Goal: Task Accomplishment & Management: Use online tool/utility

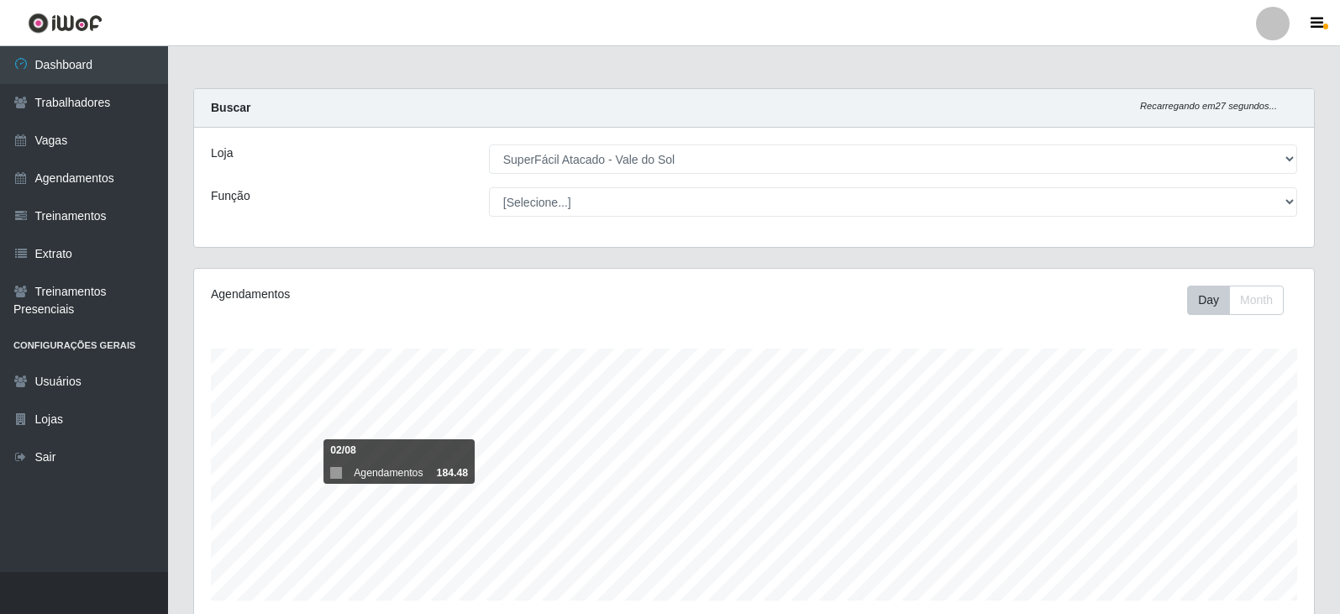
select select "502"
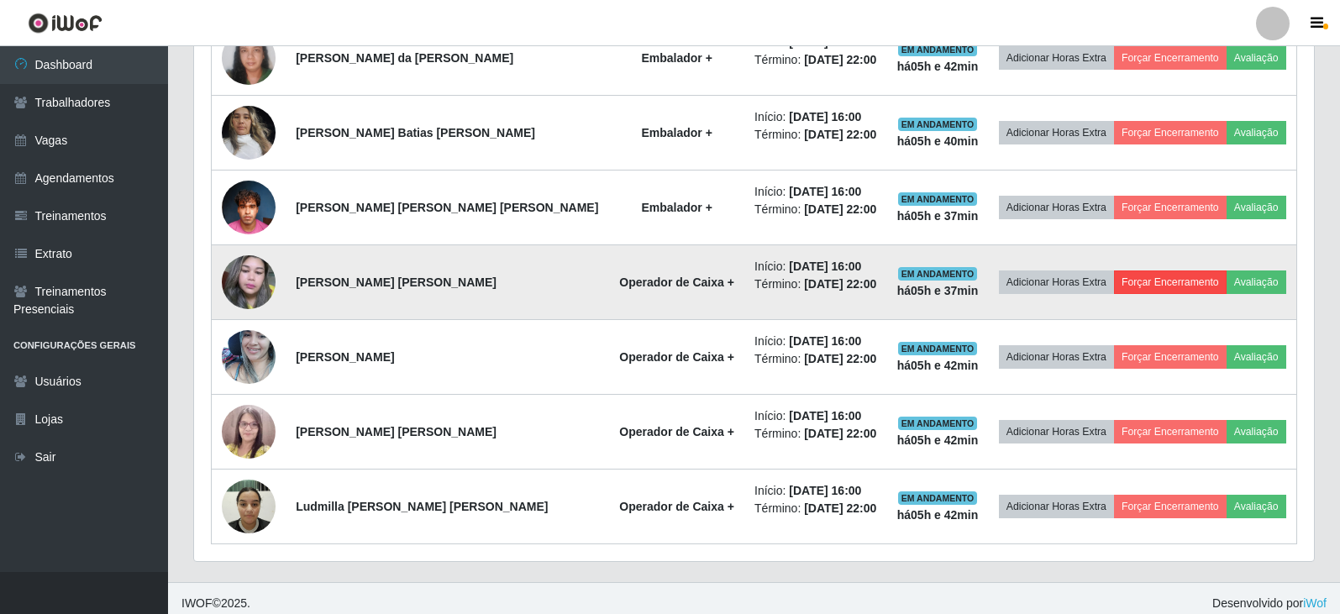
scroll to position [349, 1120]
click at [1154, 291] on button "Forçar Encerramento" at bounding box center [1170, 283] width 113 height 24
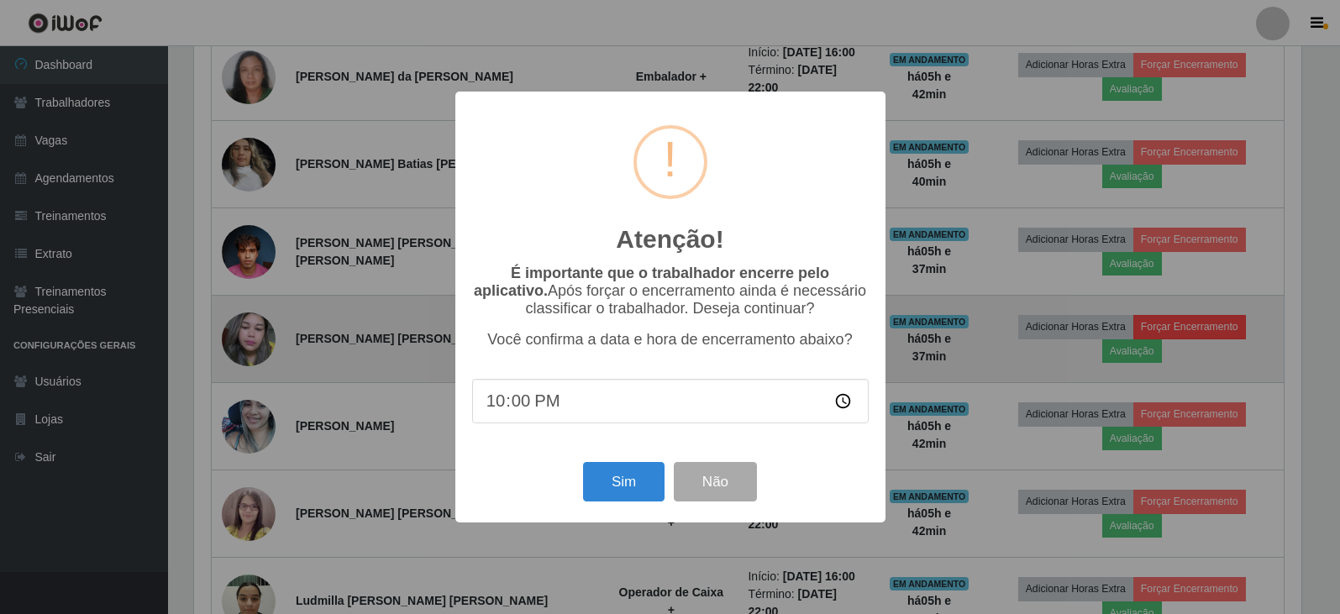
scroll to position [349, 1112]
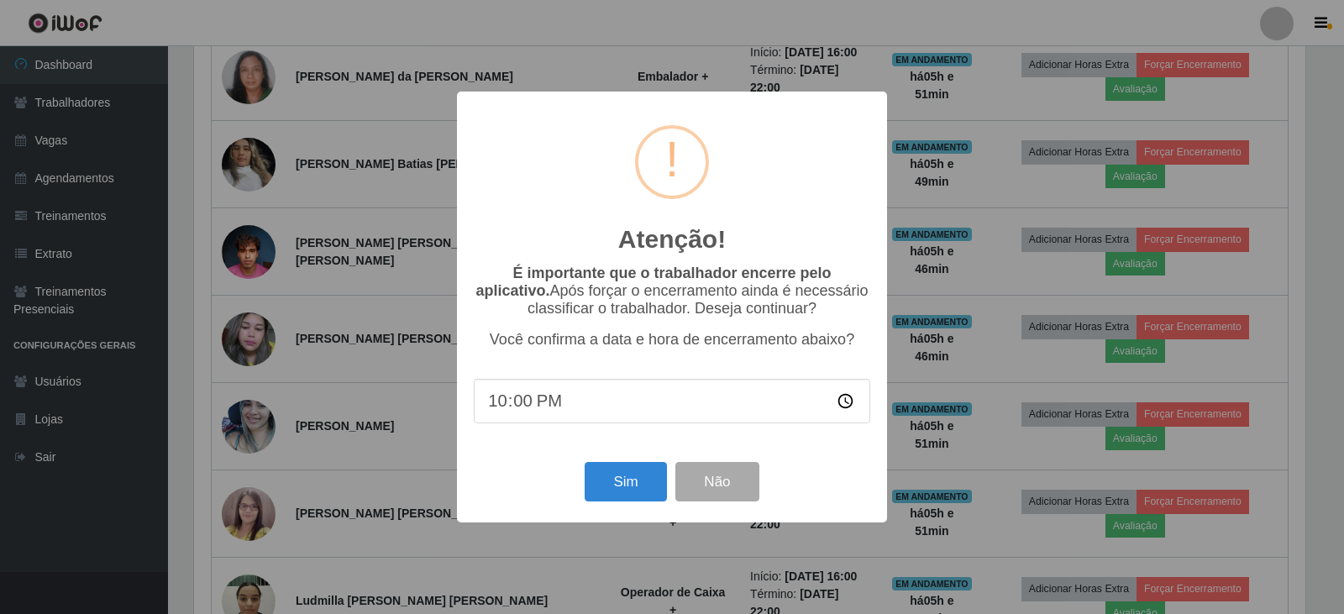
click at [970, 423] on div "Atenção! × É importante que o trabalhador encerre pelo aplicativo. Após forçar …" at bounding box center [672, 307] width 1344 height 614
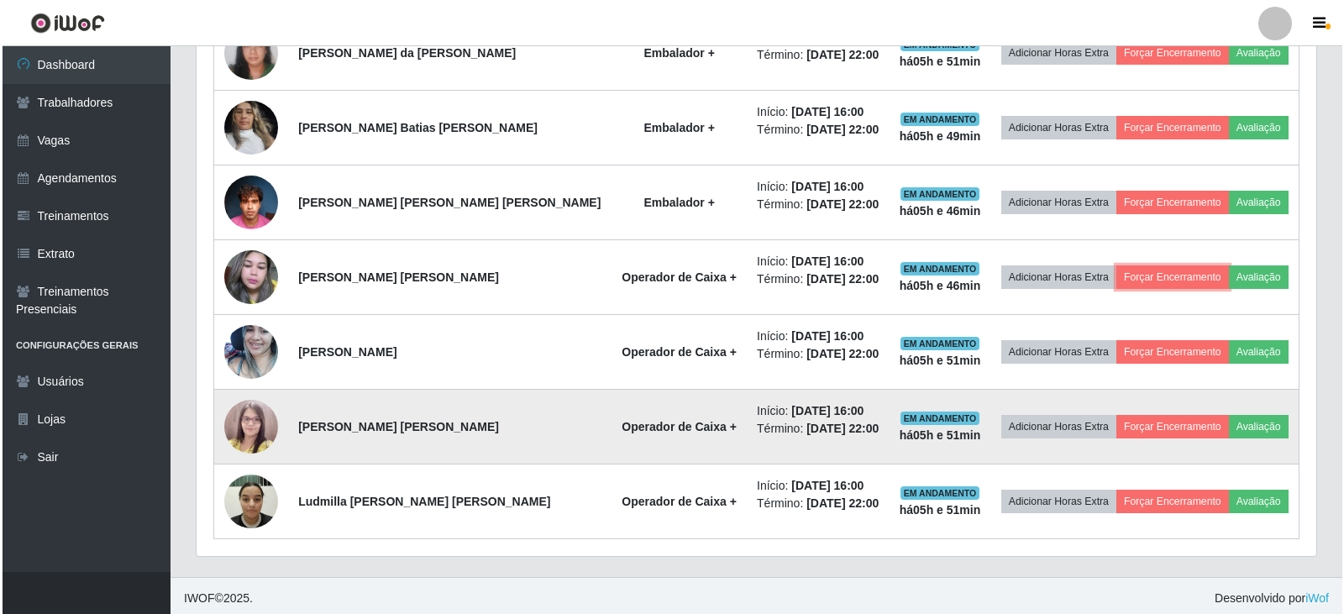
scroll to position [801, 0]
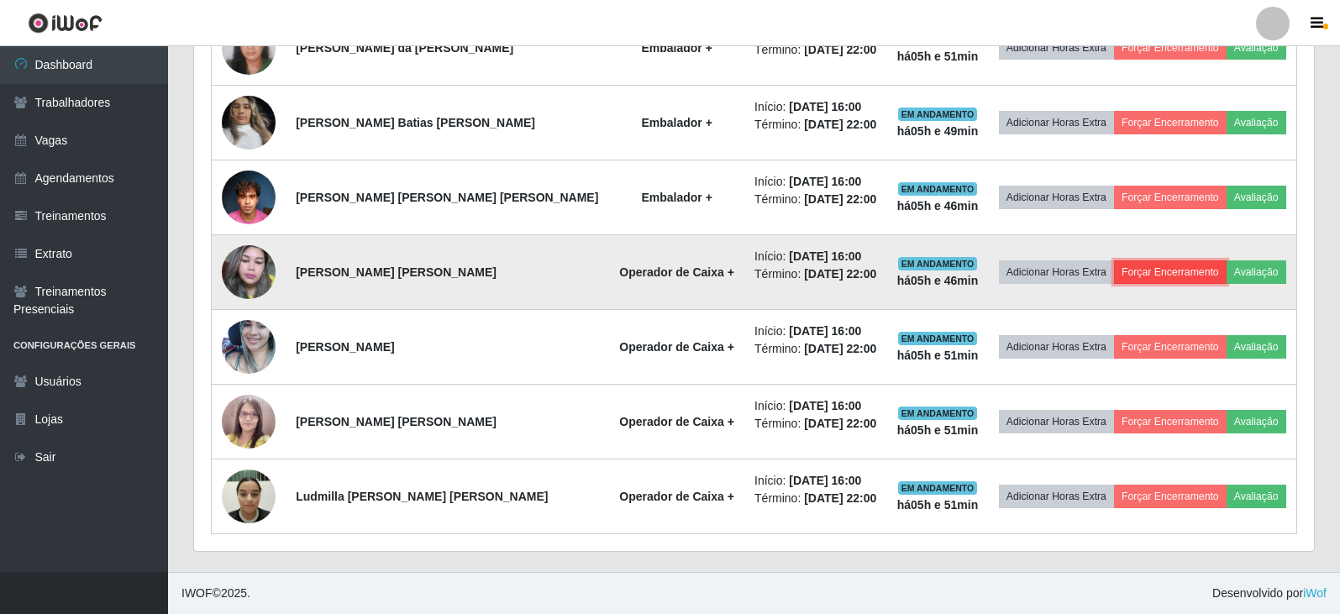
click at [1188, 275] on button "Forçar Encerramento" at bounding box center [1170, 272] width 113 height 24
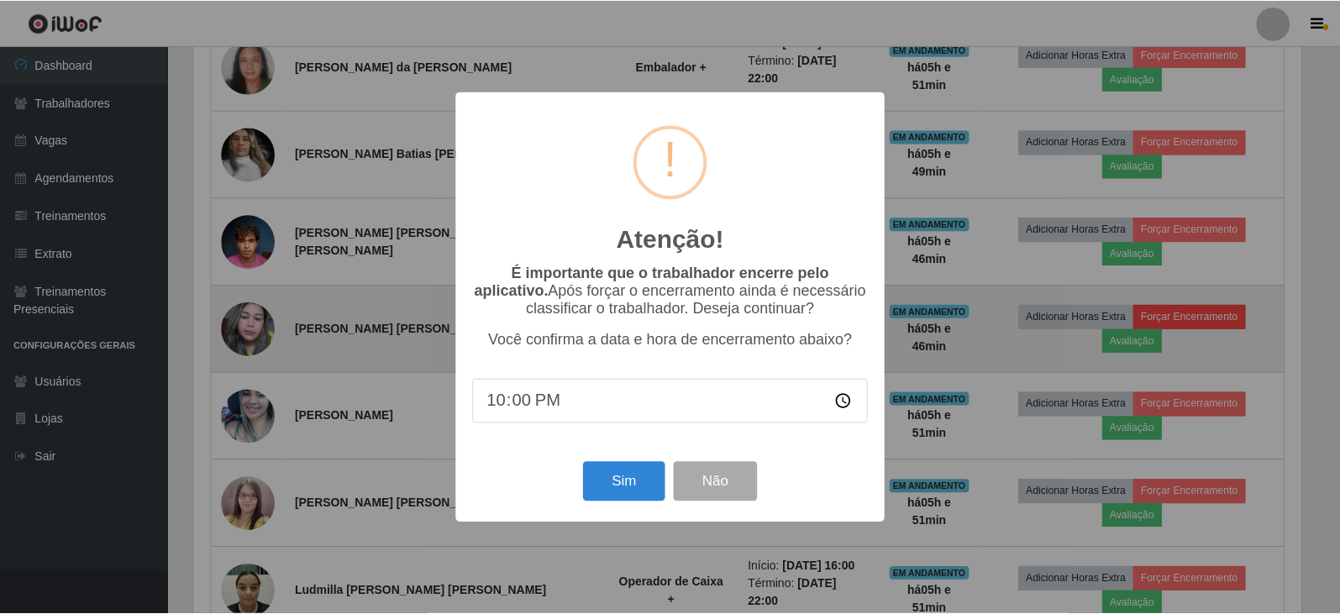
scroll to position [349, 1112]
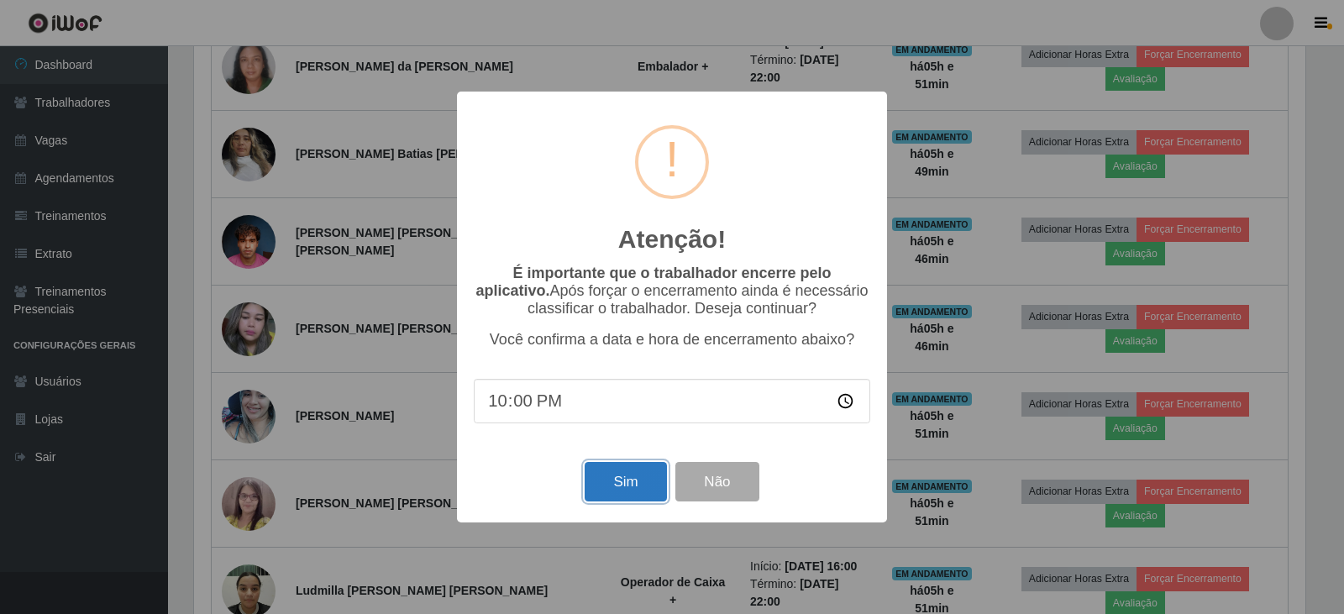
click at [615, 490] on button "Sim" at bounding box center [626, 481] width 82 height 39
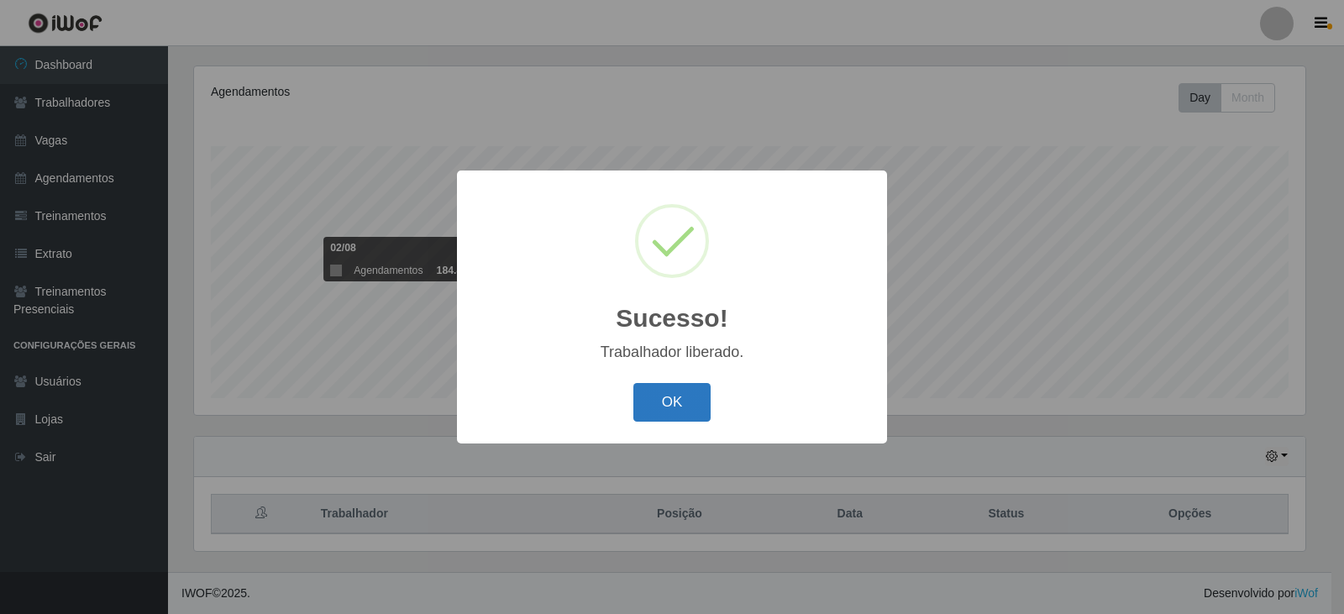
click at [669, 410] on button "OK" at bounding box center [673, 402] width 78 height 39
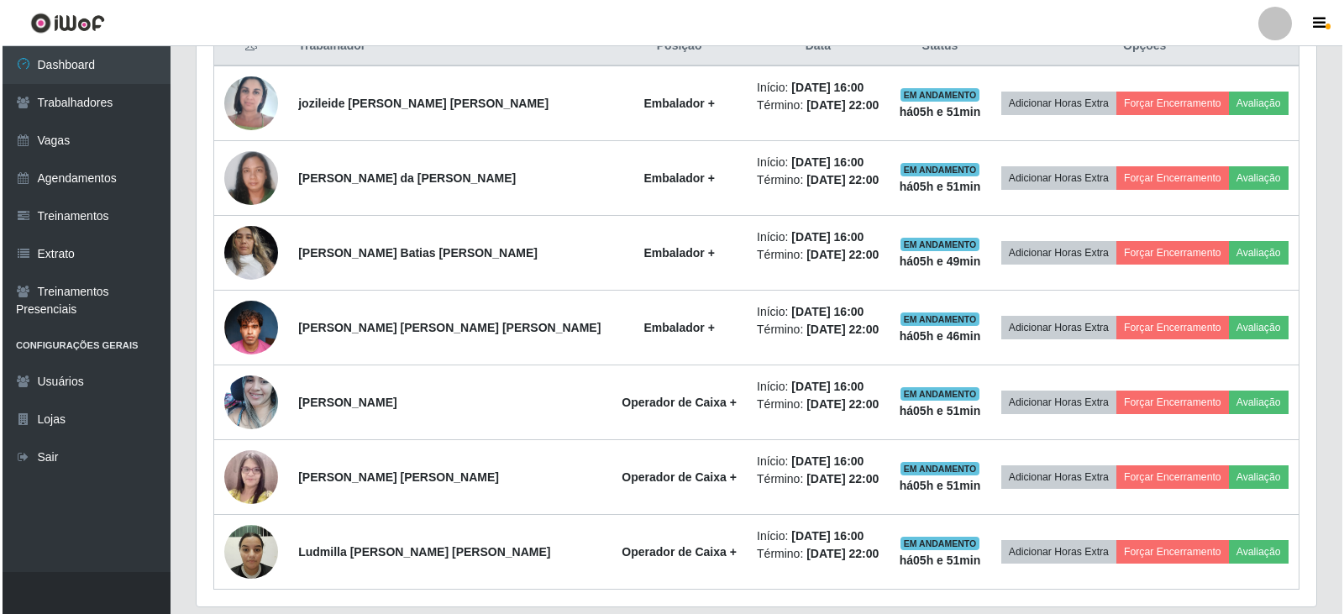
scroll to position [726, 0]
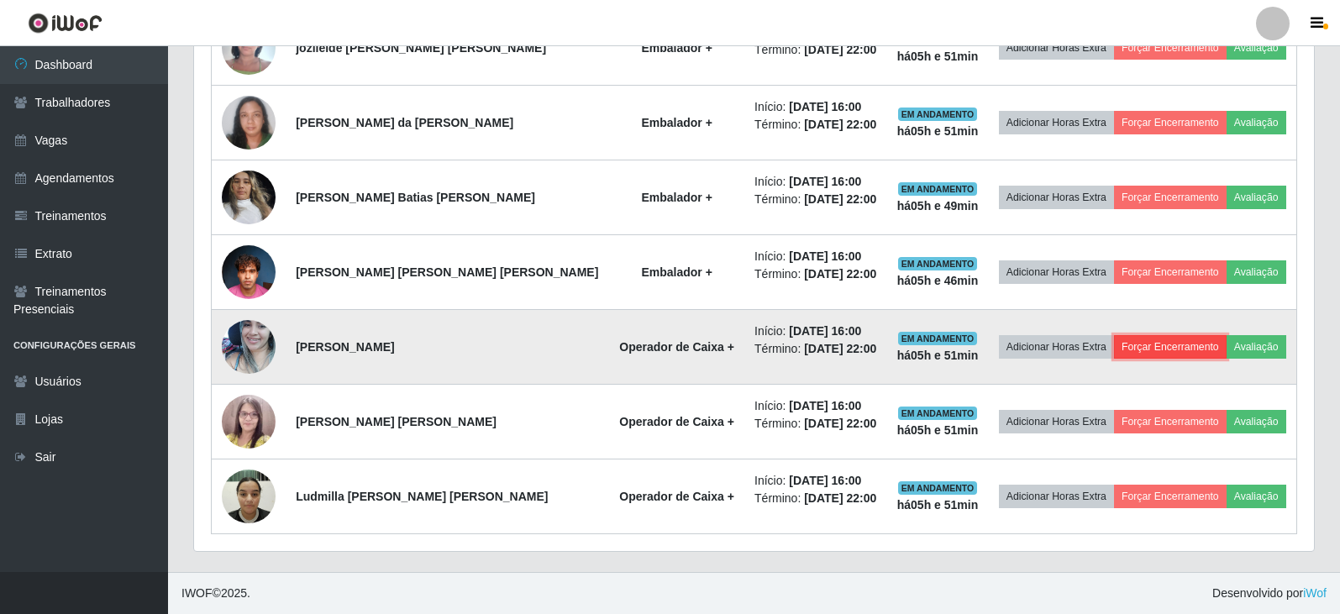
click at [1140, 345] on button "Forçar Encerramento" at bounding box center [1170, 347] width 113 height 24
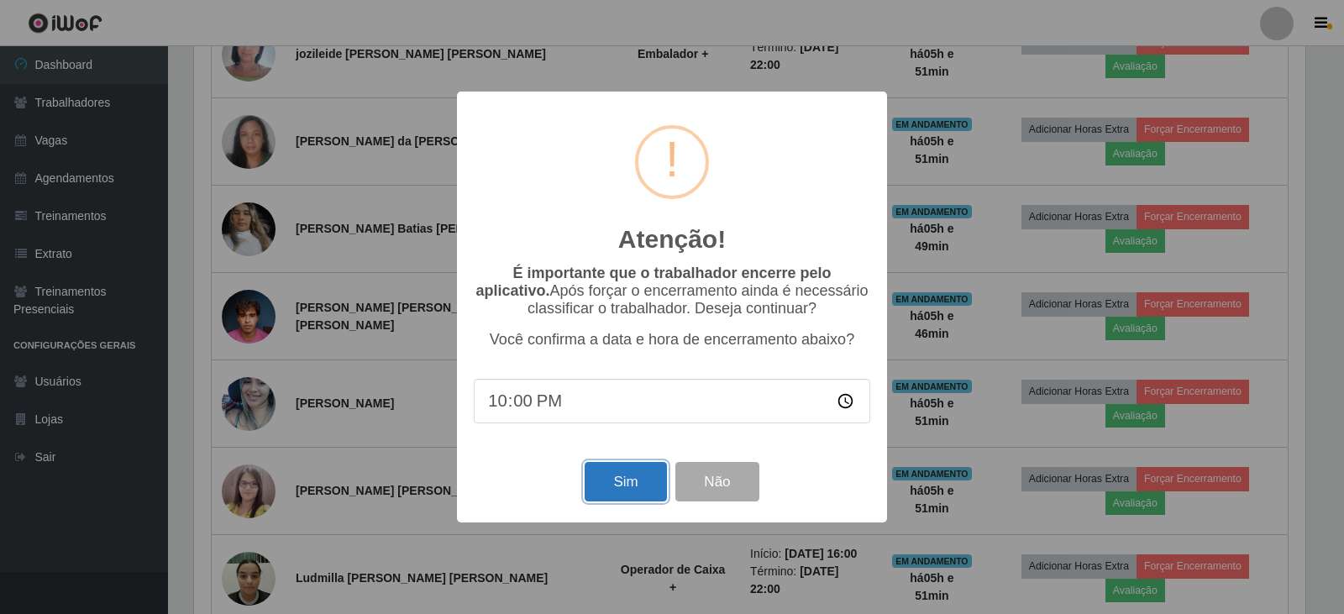
click at [621, 486] on button "Sim" at bounding box center [626, 481] width 82 height 39
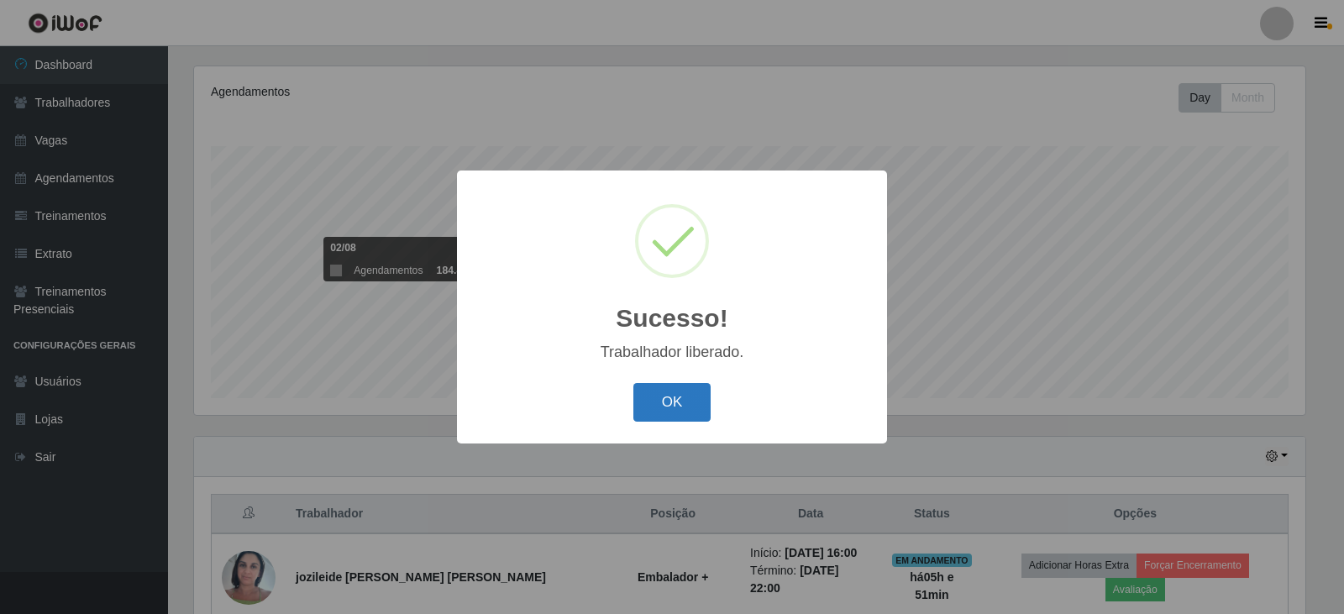
click at [700, 387] on button "OK" at bounding box center [673, 402] width 78 height 39
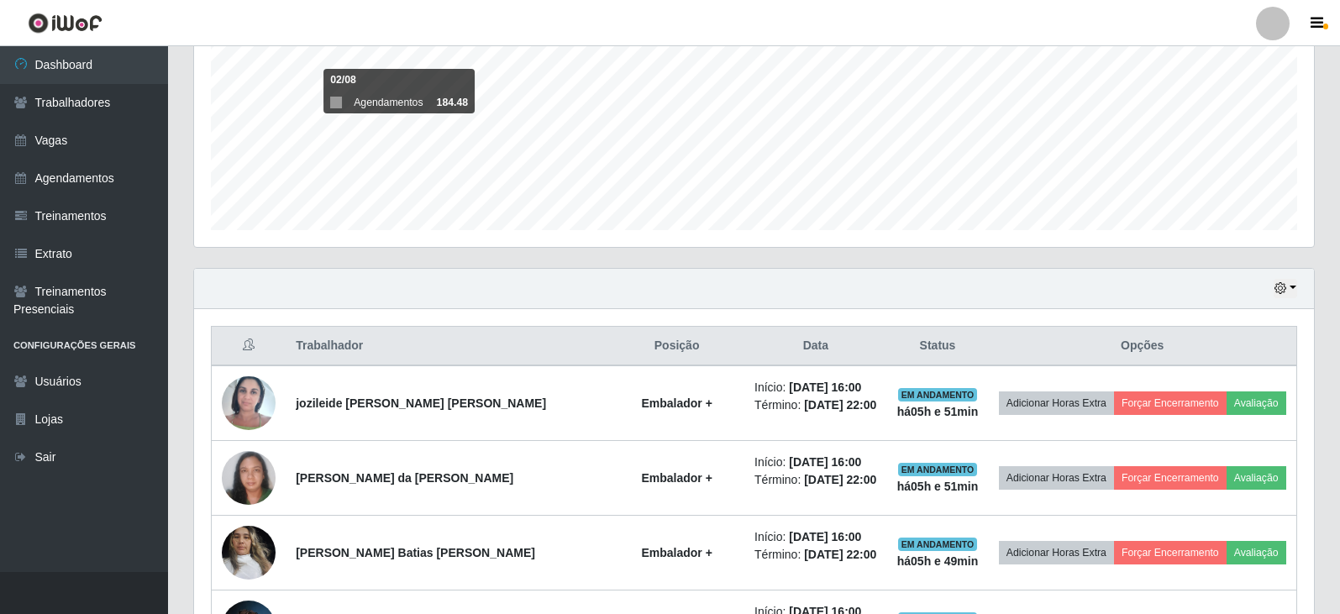
scroll to position [455, 0]
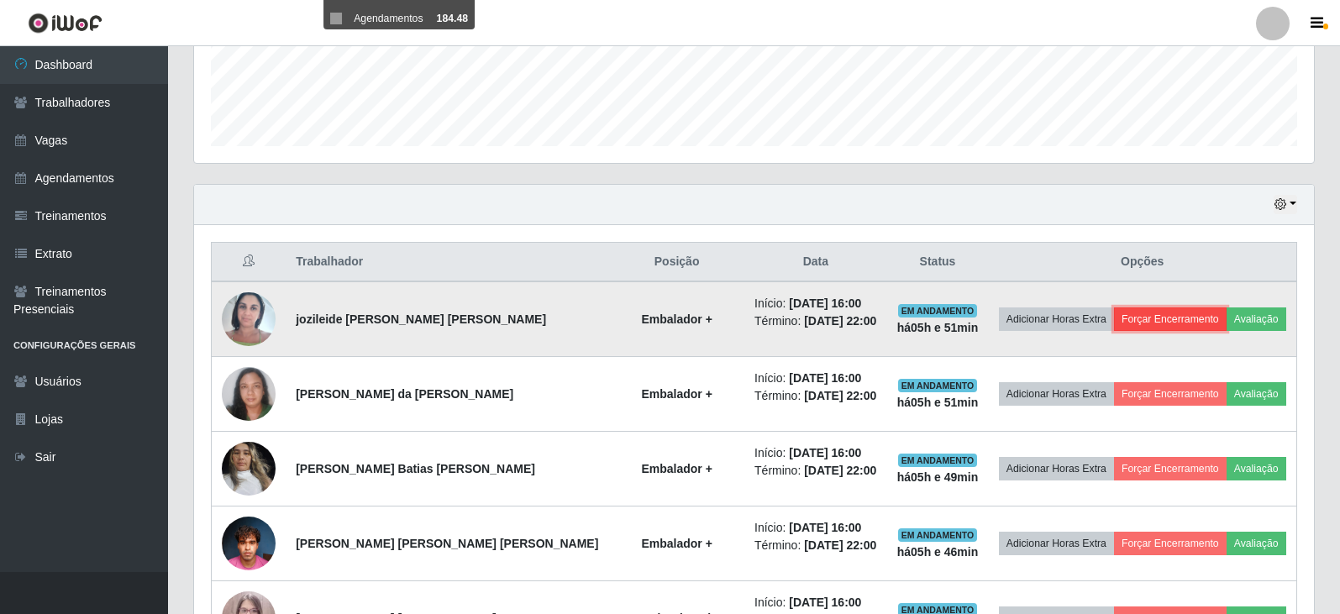
click at [1163, 328] on button "Forçar Encerramento" at bounding box center [1170, 320] width 113 height 24
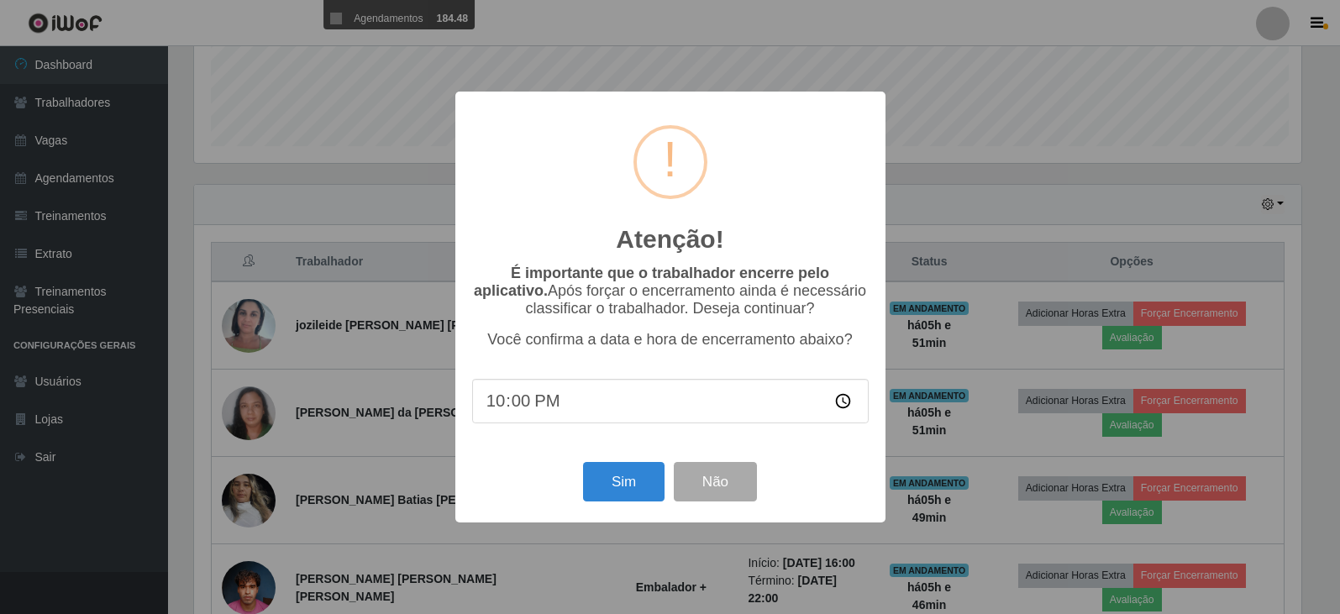
scroll to position [349, 1112]
click at [636, 492] on button "Sim" at bounding box center [626, 481] width 82 height 39
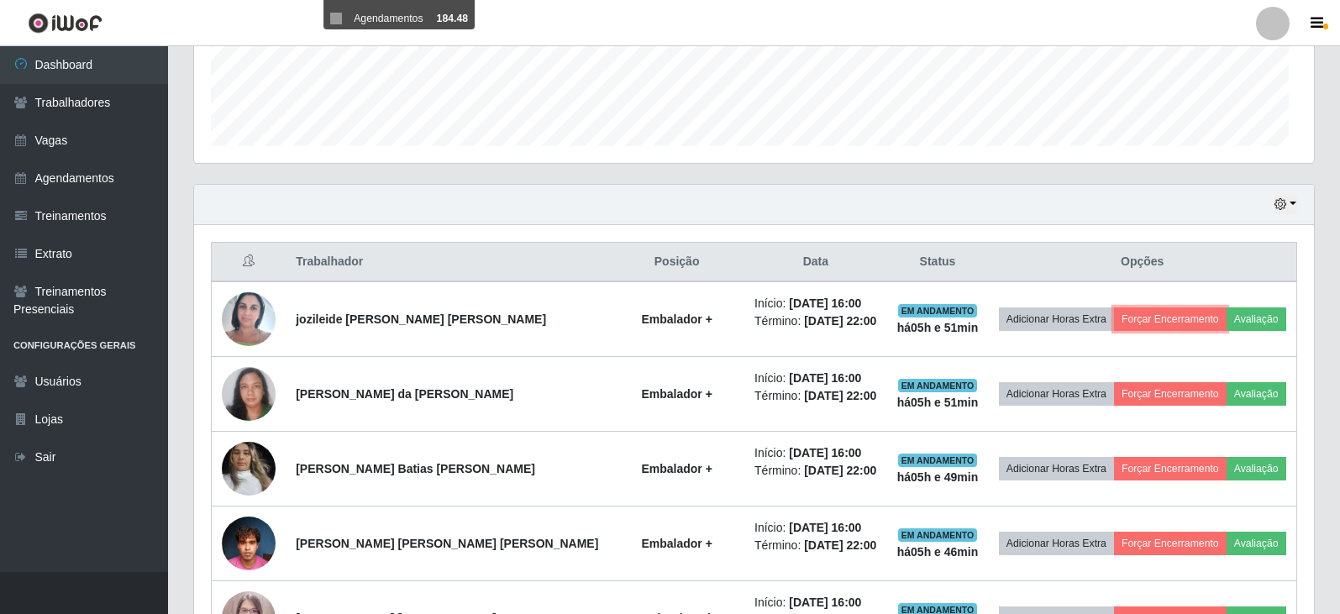
scroll to position [0, 0]
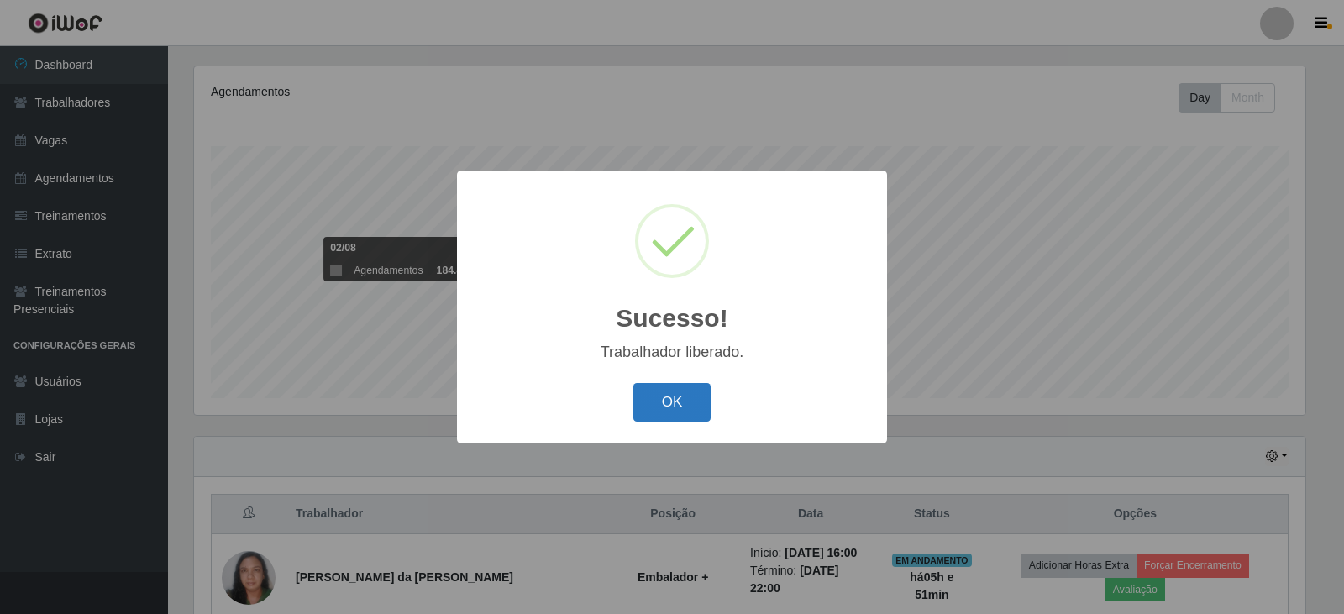
click at [655, 404] on button "OK" at bounding box center [673, 402] width 78 height 39
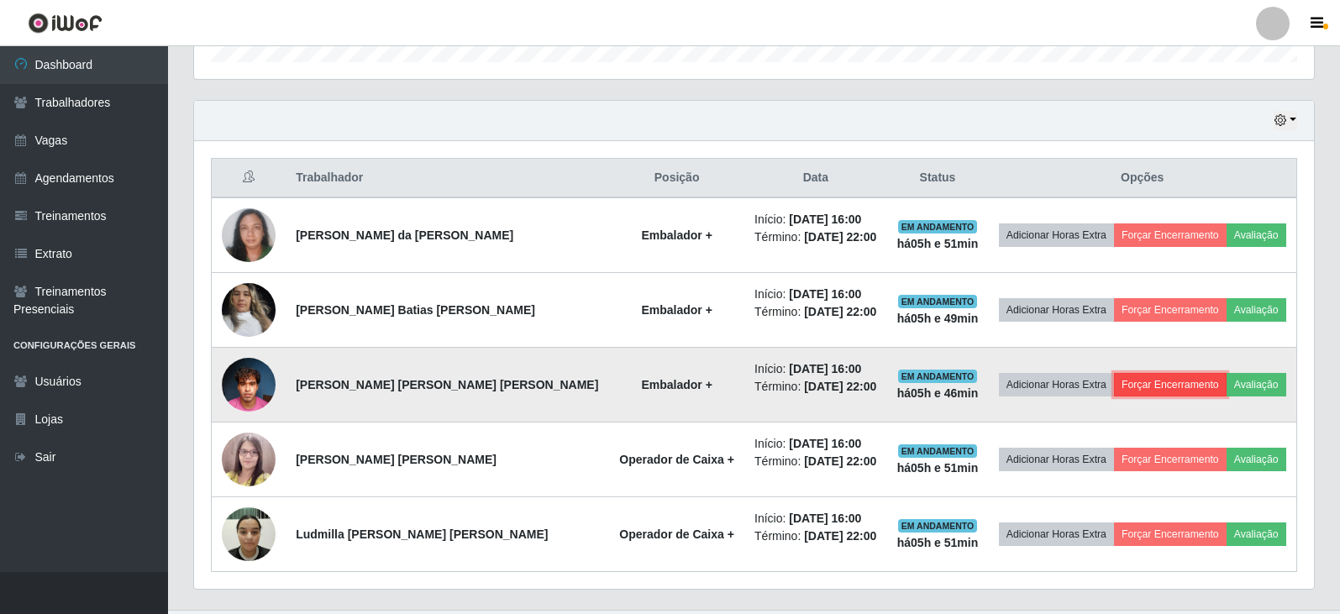
click at [1177, 385] on button "Forçar Encerramento" at bounding box center [1170, 385] width 113 height 24
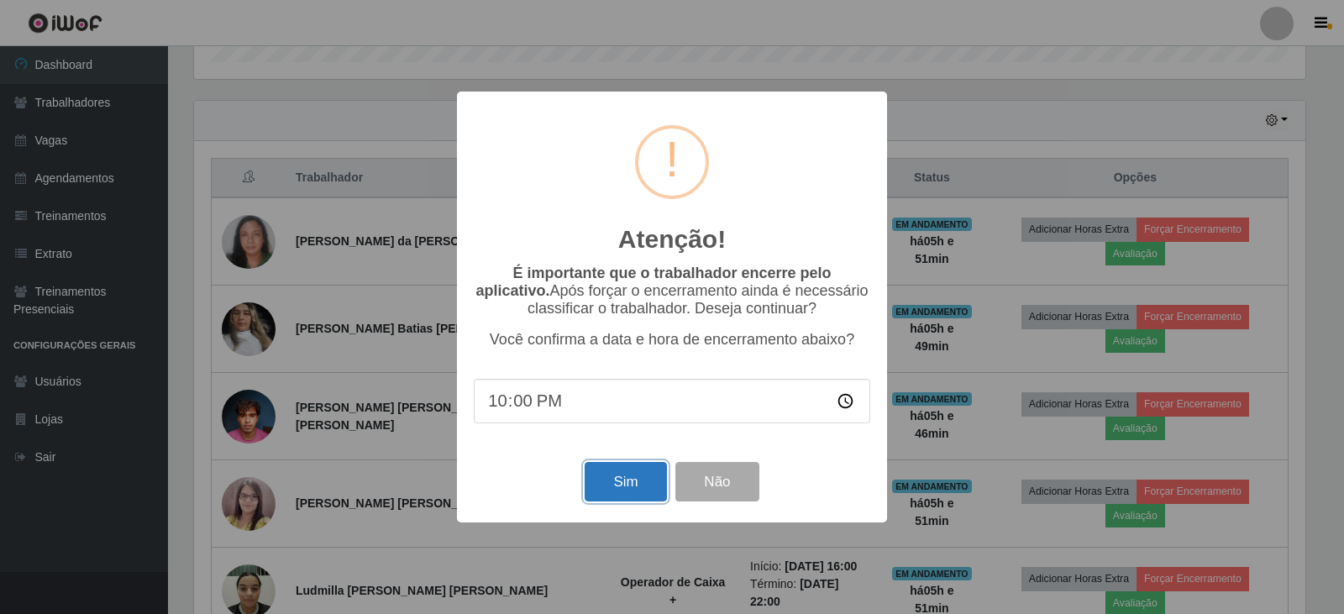
click at [639, 492] on button "Sim" at bounding box center [626, 481] width 82 height 39
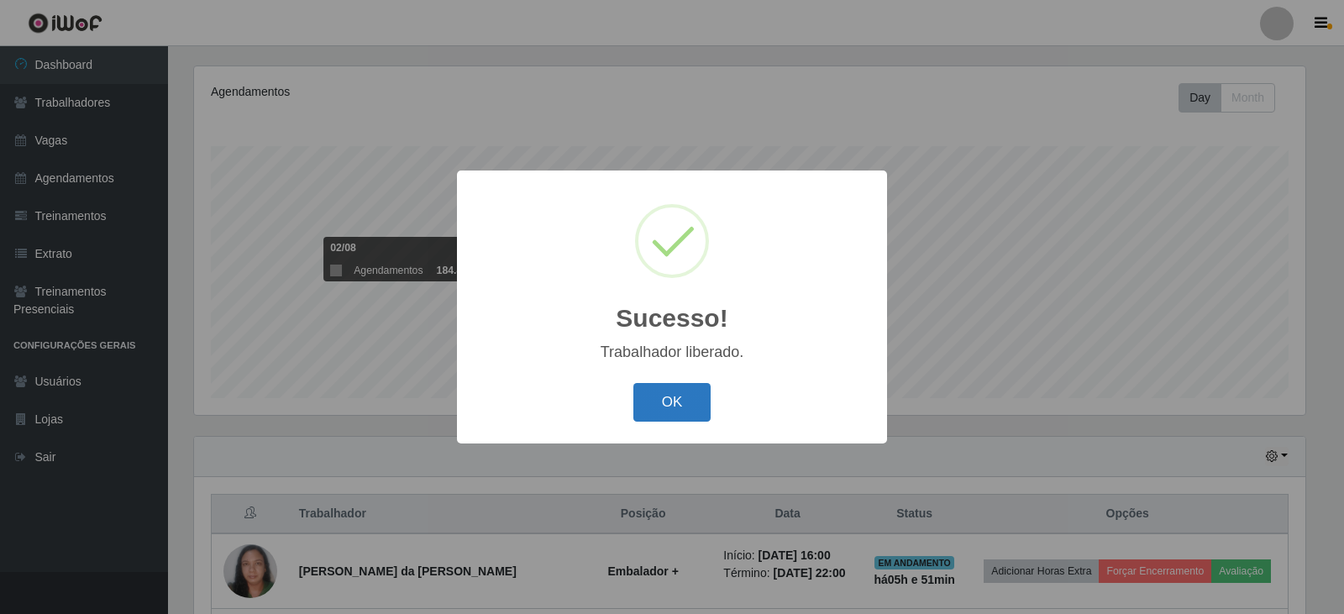
click at [692, 408] on button "OK" at bounding box center [673, 402] width 78 height 39
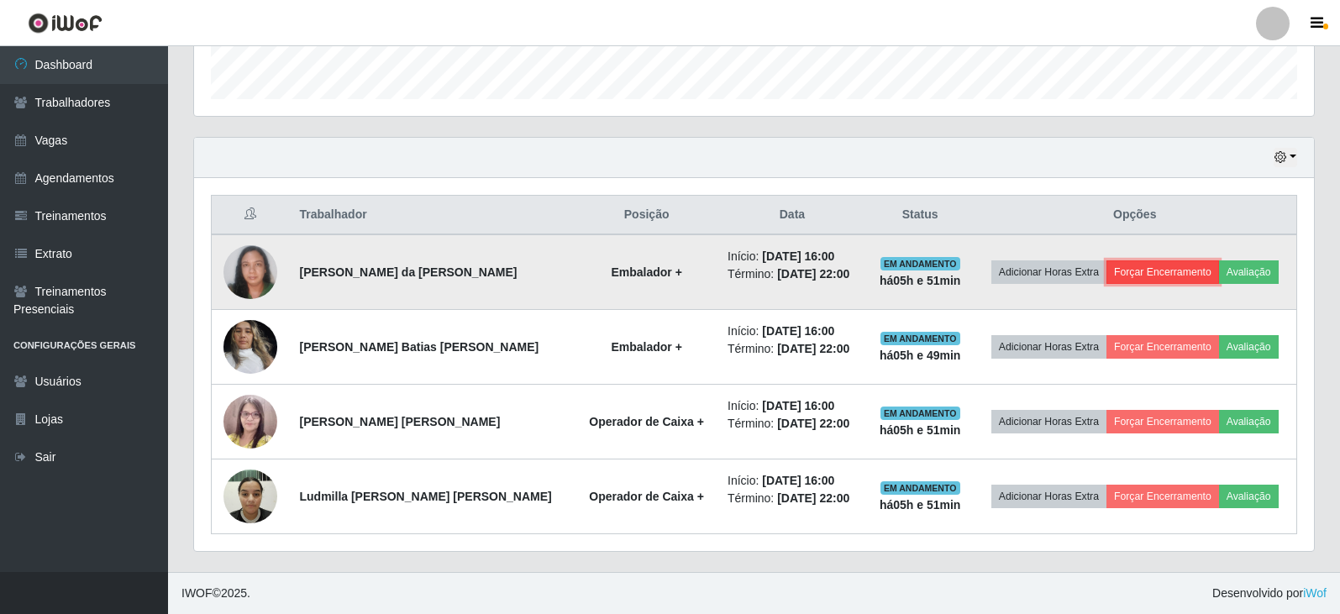
click at [1166, 275] on button "Forçar Encerramento" at bounding box center [1163, 272] width 113 height 24
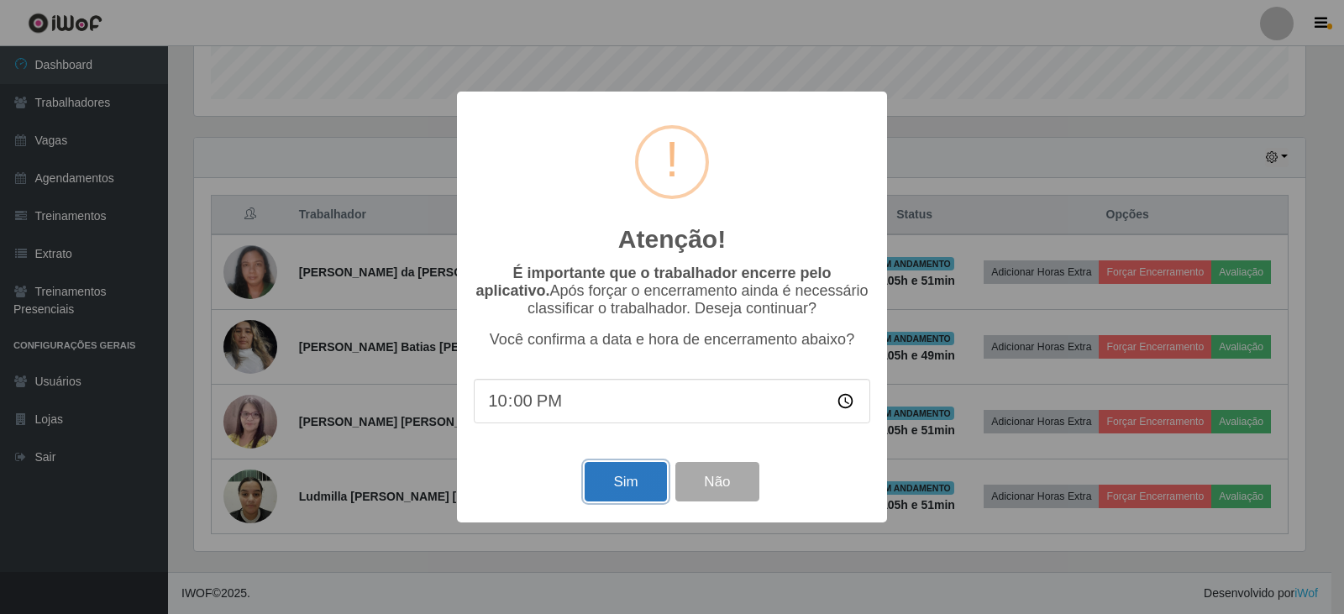
click at [605, 481] on button "Sim" at bounding box center [626, 481] width 82 height 39
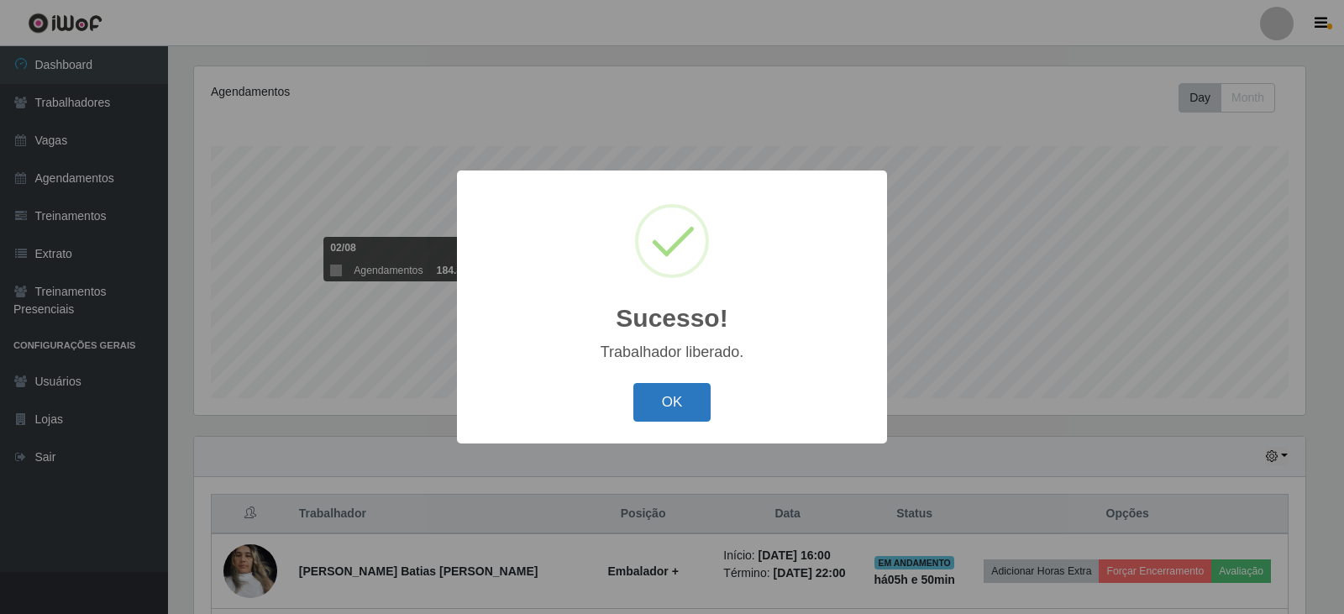
click at [681, 413] on button "OK" at bounding box center [673, 402] width 78 height 39
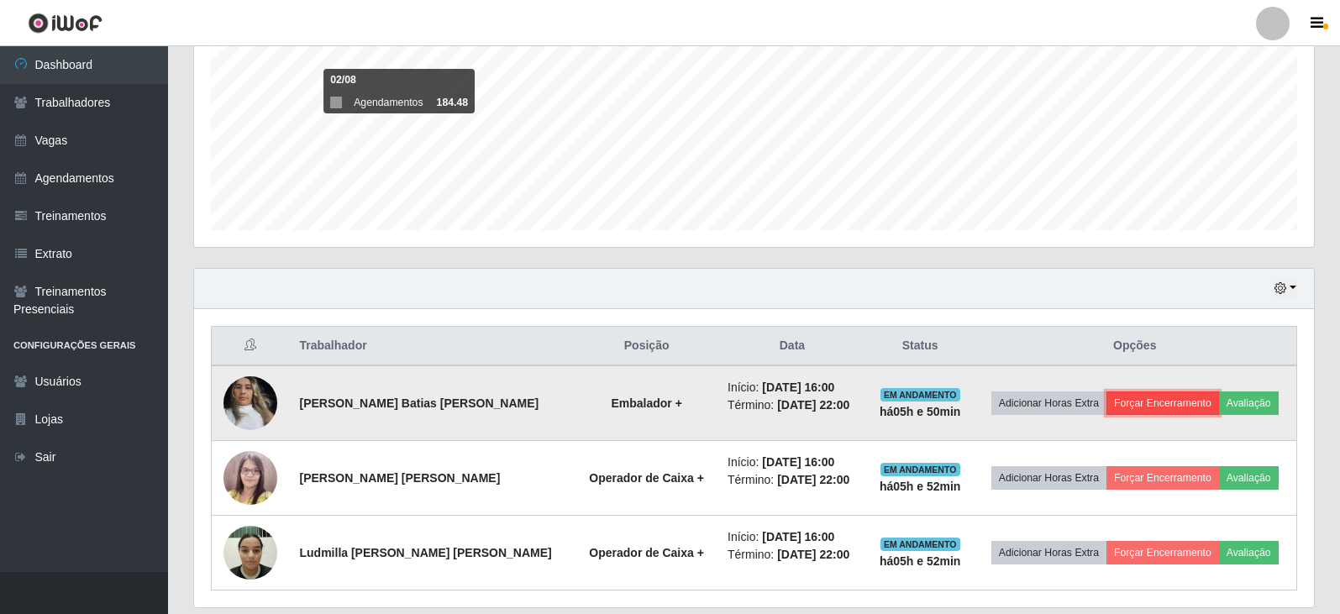
click at [1172, 397] on button "Forçar Encerramento" at bounding box center [1163, 404] width 113 height 24
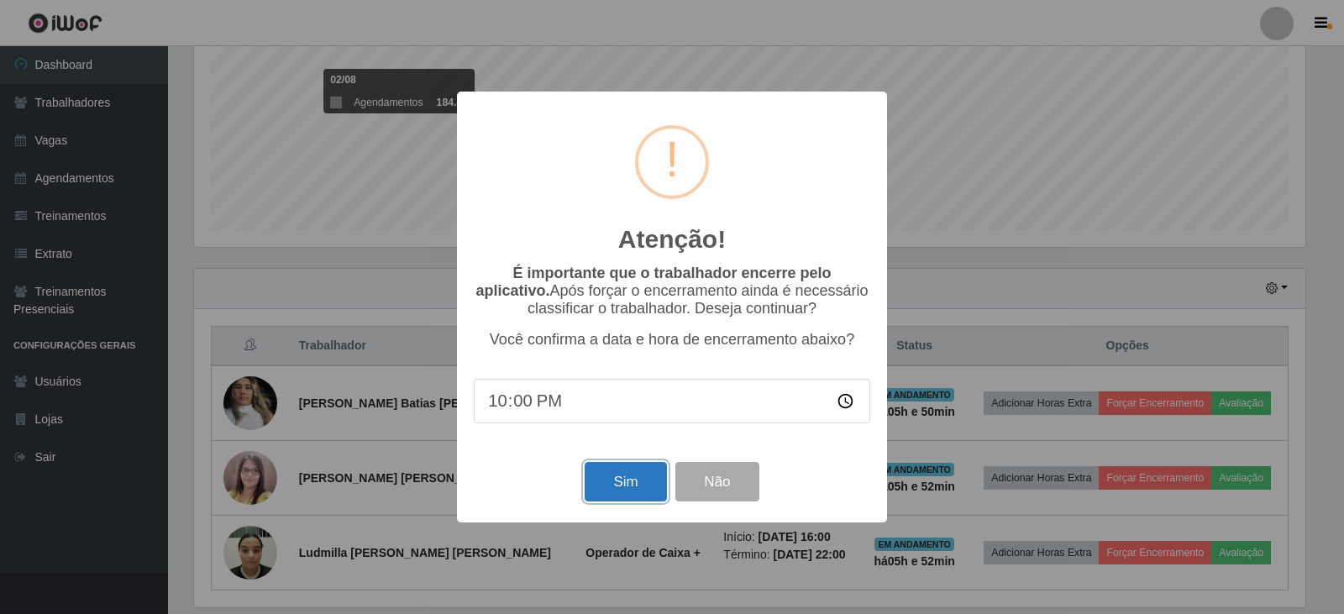
click at [646, 478] on button "Sim" at bounding box center [626, 481] width 82 height 39
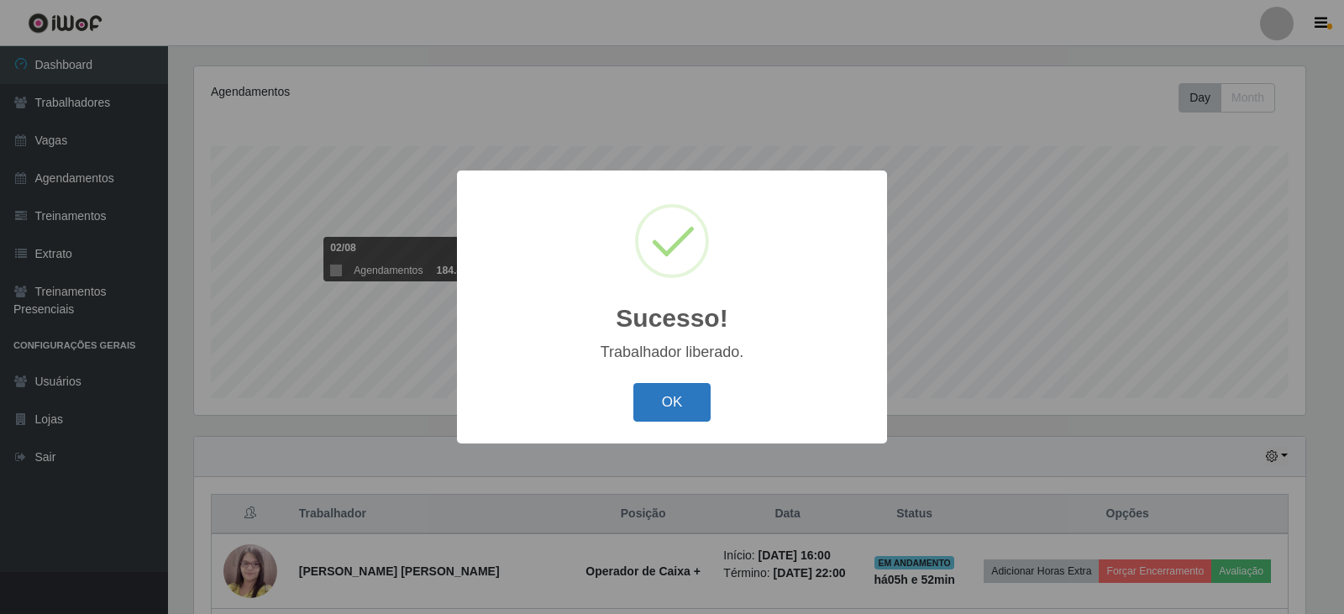
click at [705, 410] on button "OK" at bounding box center [673, 402] width 78 height 39
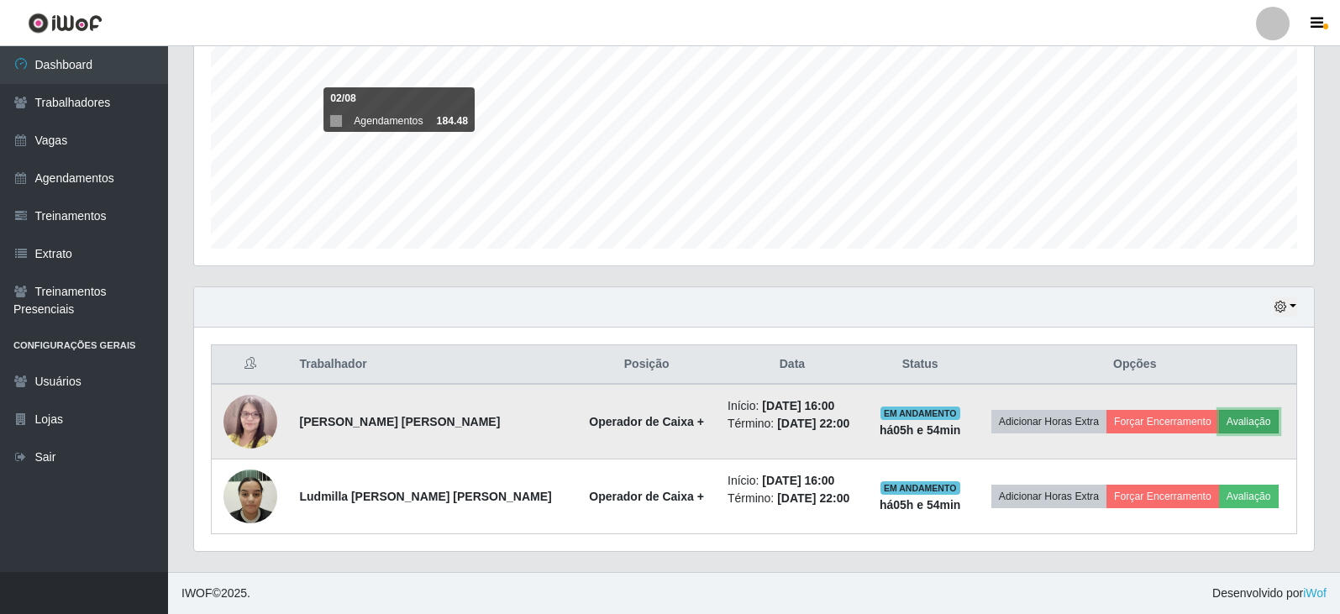
click at [1255, 423] on button "Avaliação" at bounding box center [1249, 422] width 60 height 24
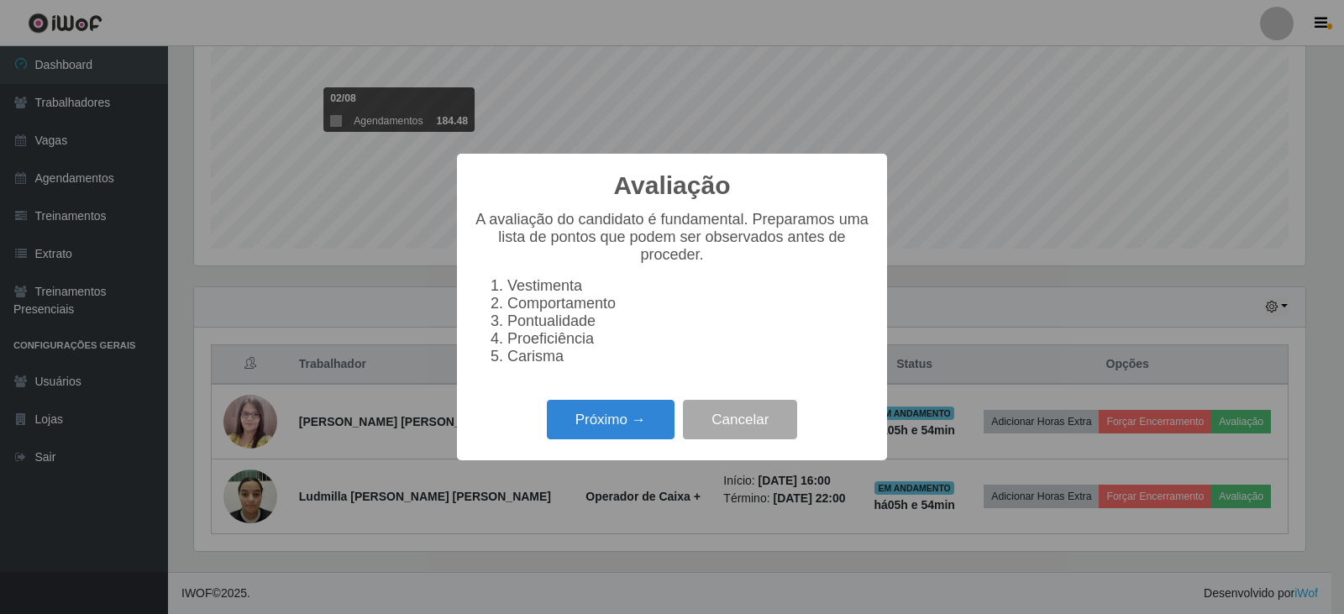
scroll to position [349, 1112]
click at [611, 421] on button "Próximo →" at bounding box center [611, 419] width 128 height 39
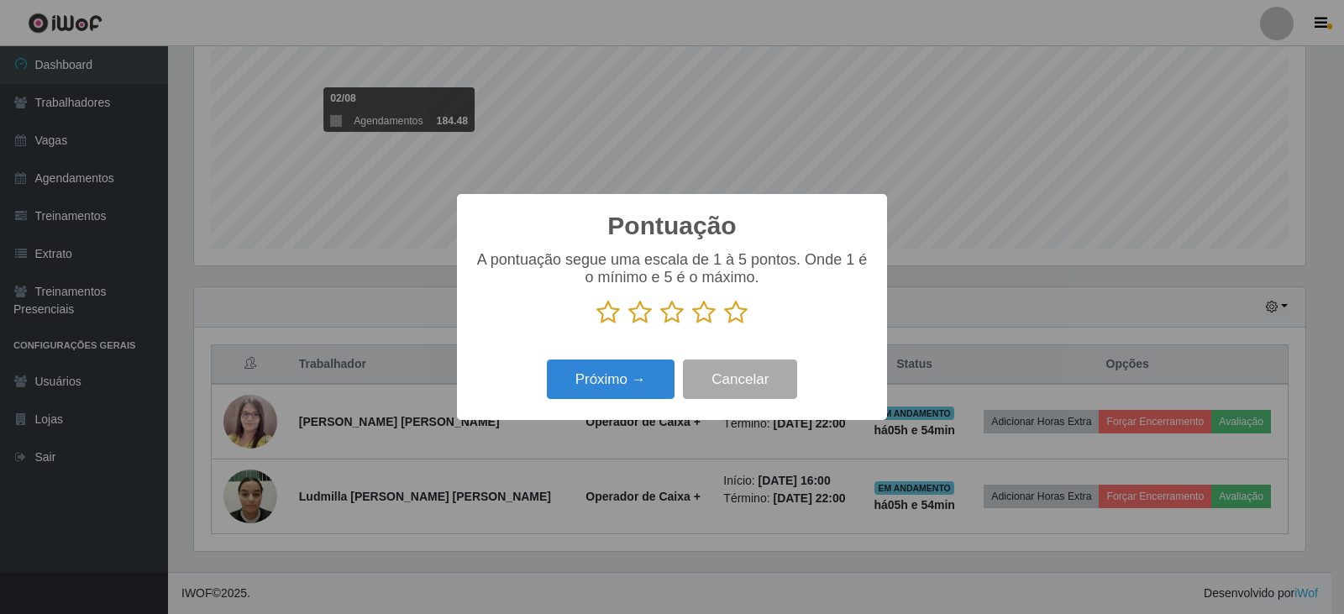
scroll to position [839912, 839149]
click at [605, 375] on button "Próximo →" at bounding box center [611, 379] width 128 height 39
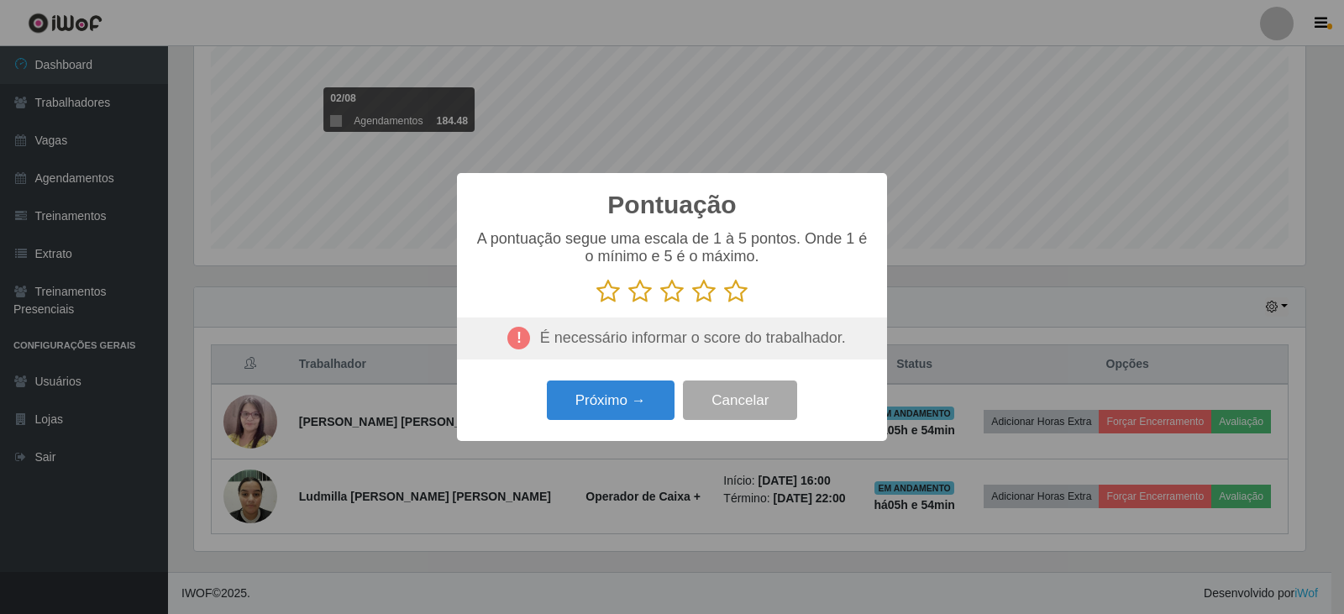
click at [731, 299] on icon at bounding box center [736, 291] width 24 height 25
click at [724, 304] on input "radio" at bounding box center [724, 304] width 0 height 0
click at [617, 386] on button "Próximo →" at bounding box center [611, 400] width 128 height 39
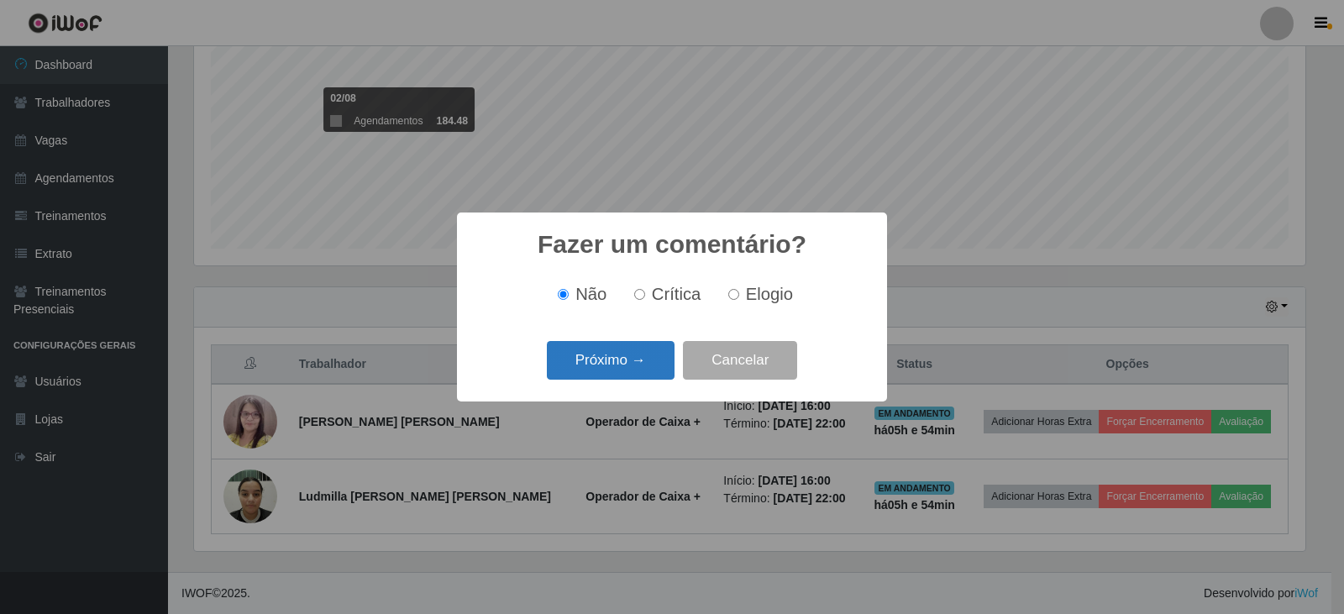
click at [623, 362] on button "Próximo →" at bounding box center [611, 360] width 128 height 39
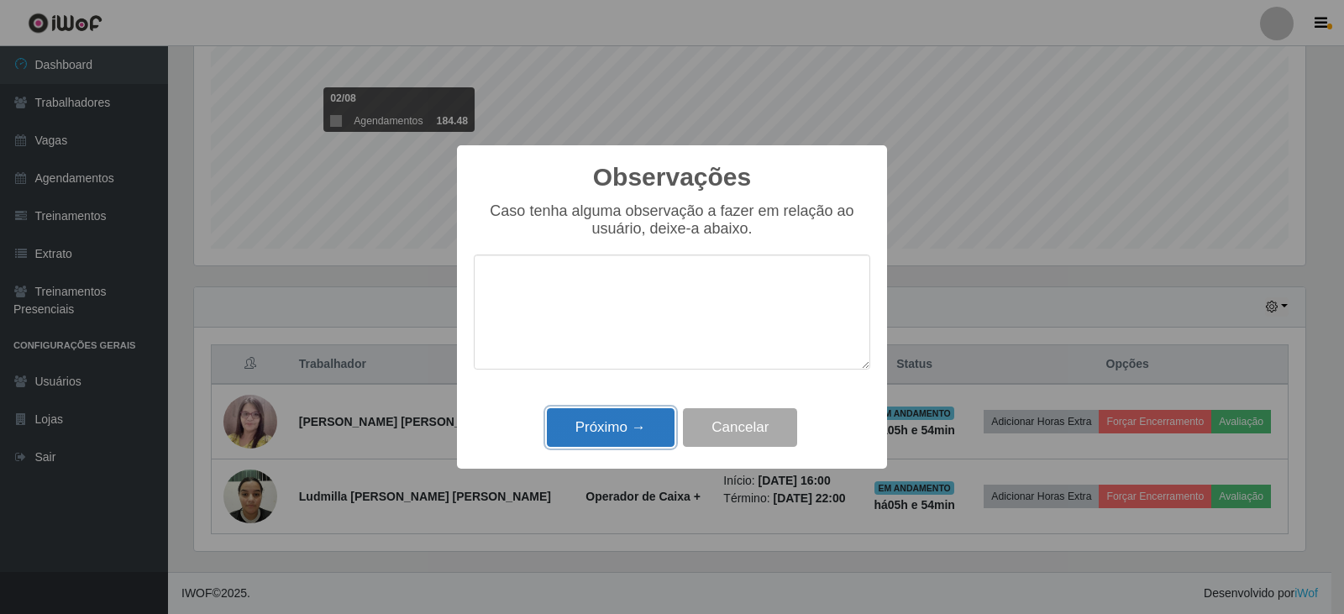
click at [626, 423] on button "Próximo →" at bounding box center [611, 427] width 128 height 39
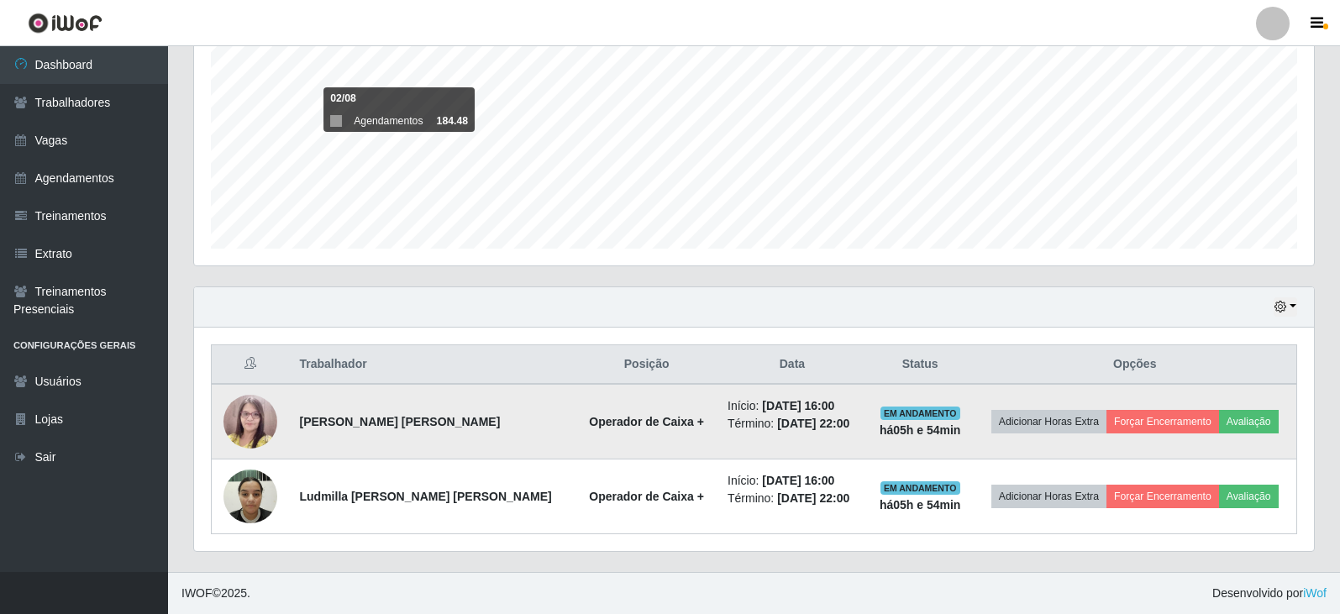
scroll to position [349, 1120]
click at [1166, 420] on button "Forçar Encerramento" at bounding box center [1163, 422] width 113 height 24
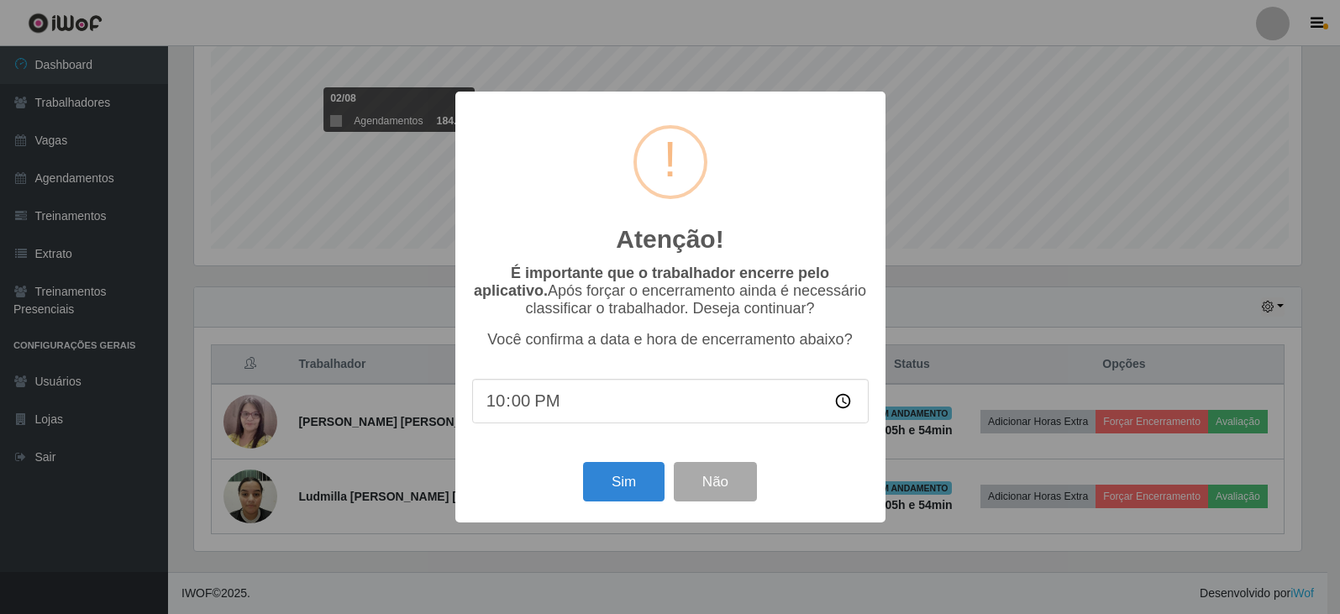
scroll to position [349, 1112]
click at [629, 477] on button "Sim" at bounding box center [626, 481] width 82 height 39
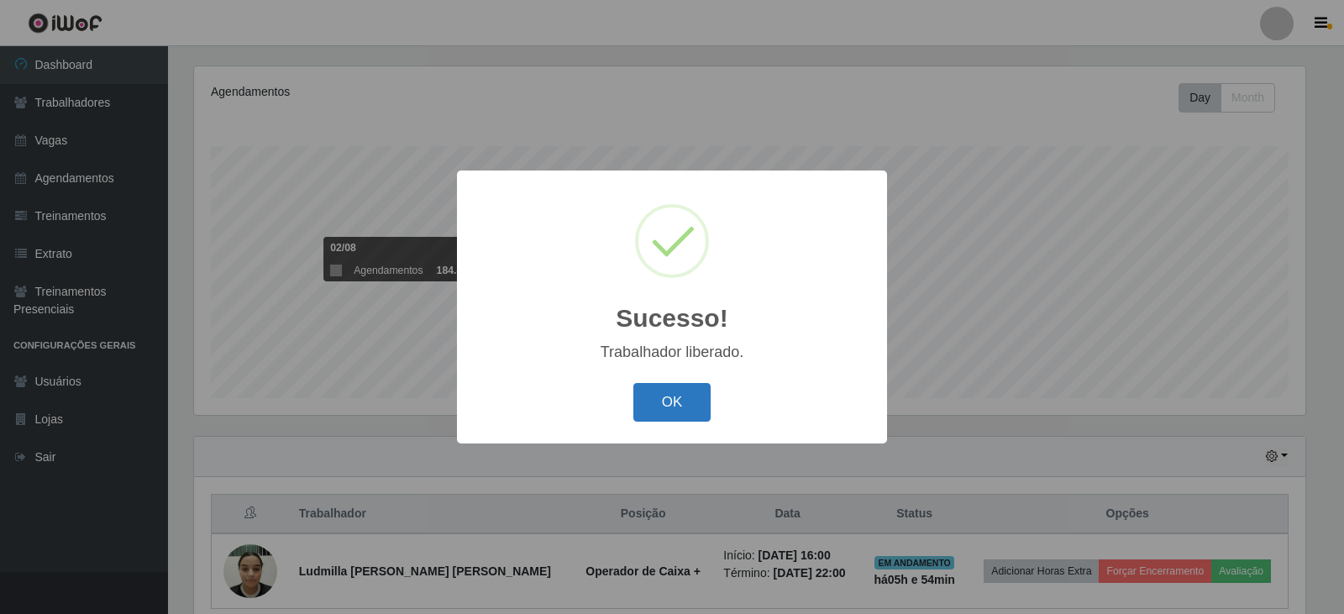
click at [655, 405] on button "OK" at bounding box center [673, 402] width 78 height 39
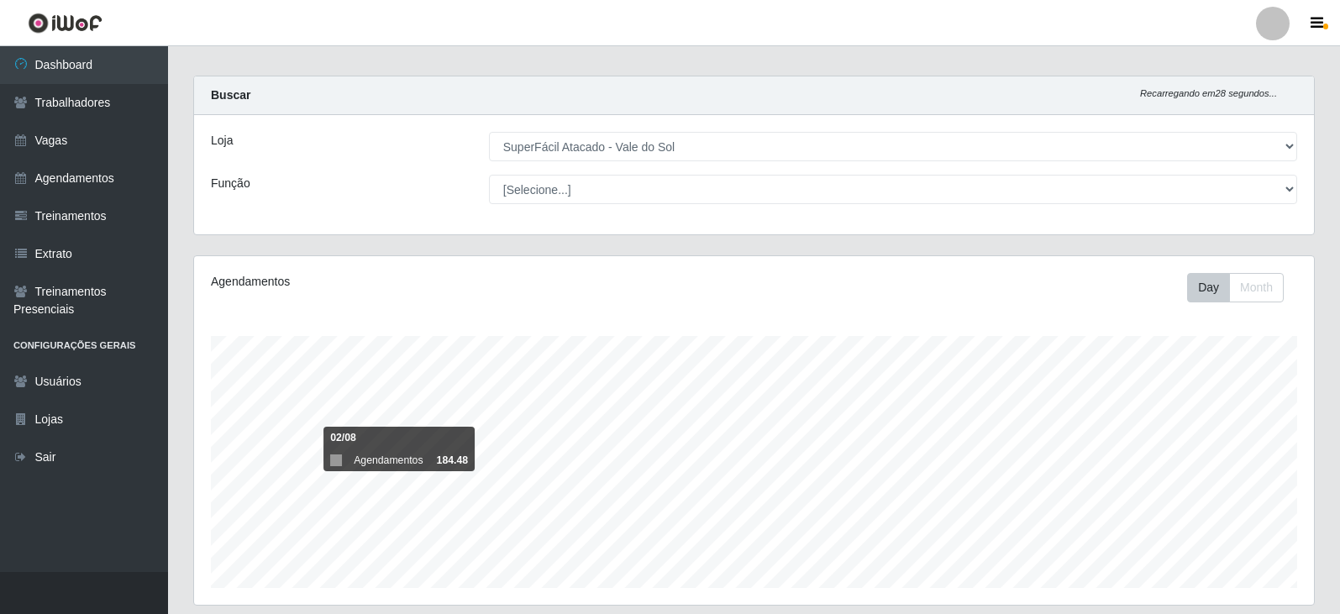
scroll to position [0, 0]
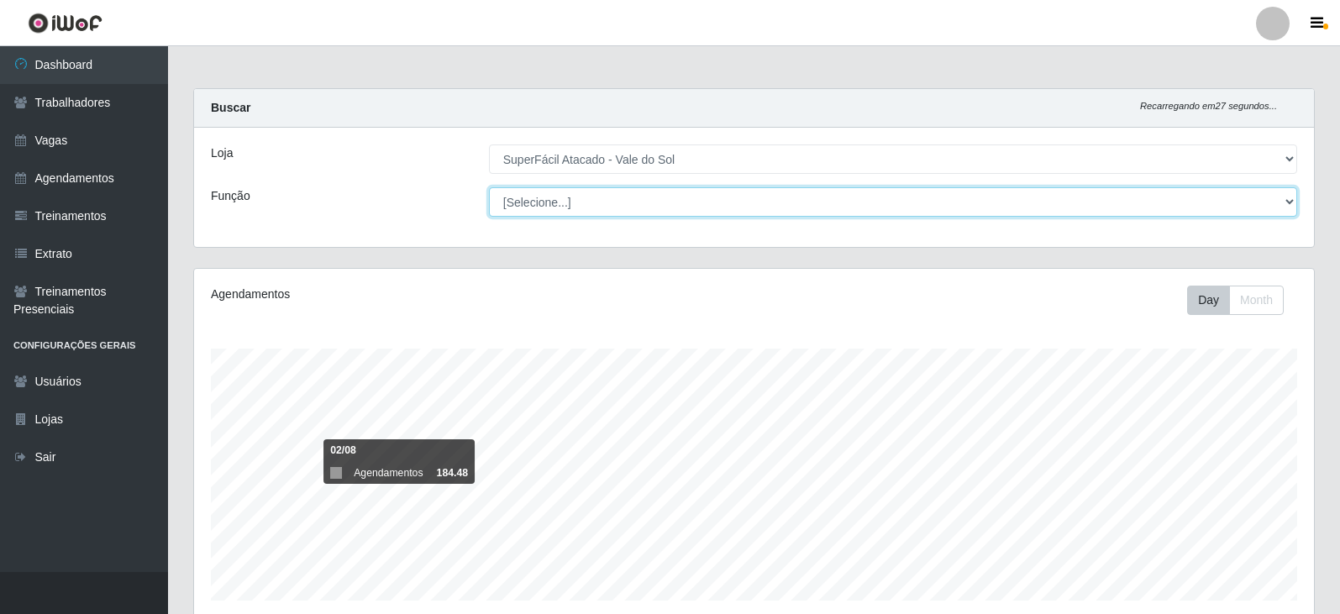
click at [817, 203] on select "[Selecione...] Embalador Embalador + Embalador ++ Operador de Caixa Operador de…" at bounding box center [893, 201] width 808 height 29
select select "82"
click at [489, 187] on select "[Selecione...] Embalador Embalador + Embalador ++ Operador de Caixa Operador de…" at bounding box center [893, 201] width 808 height 29
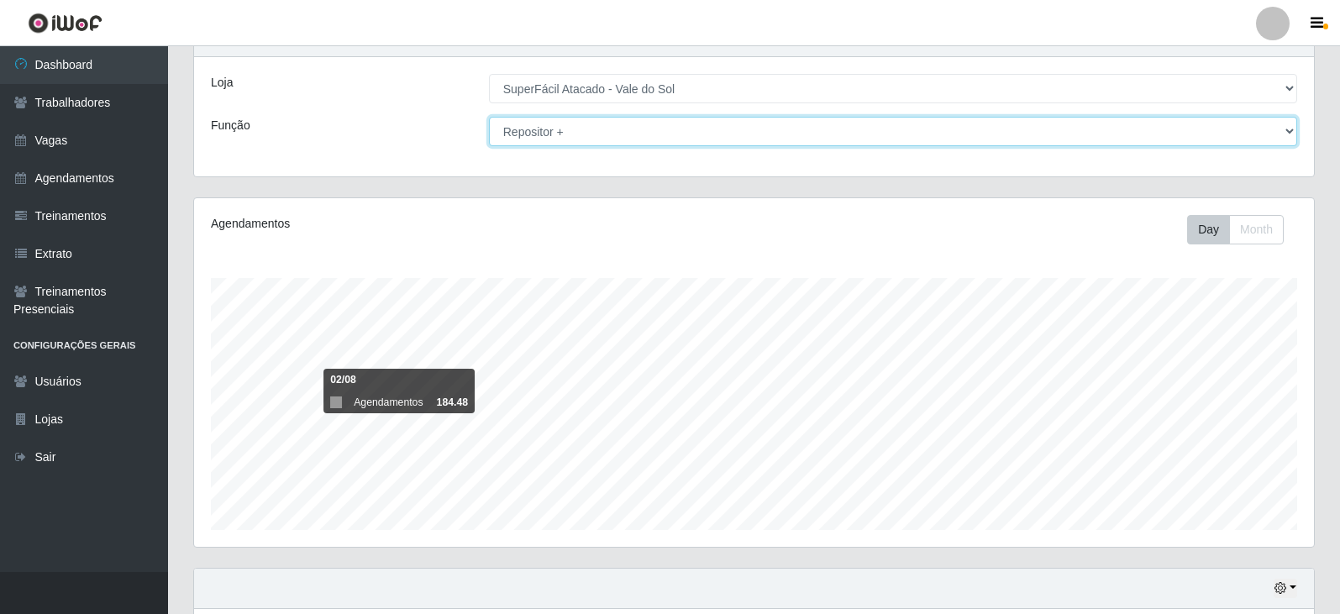
scroll to position [203, 0]
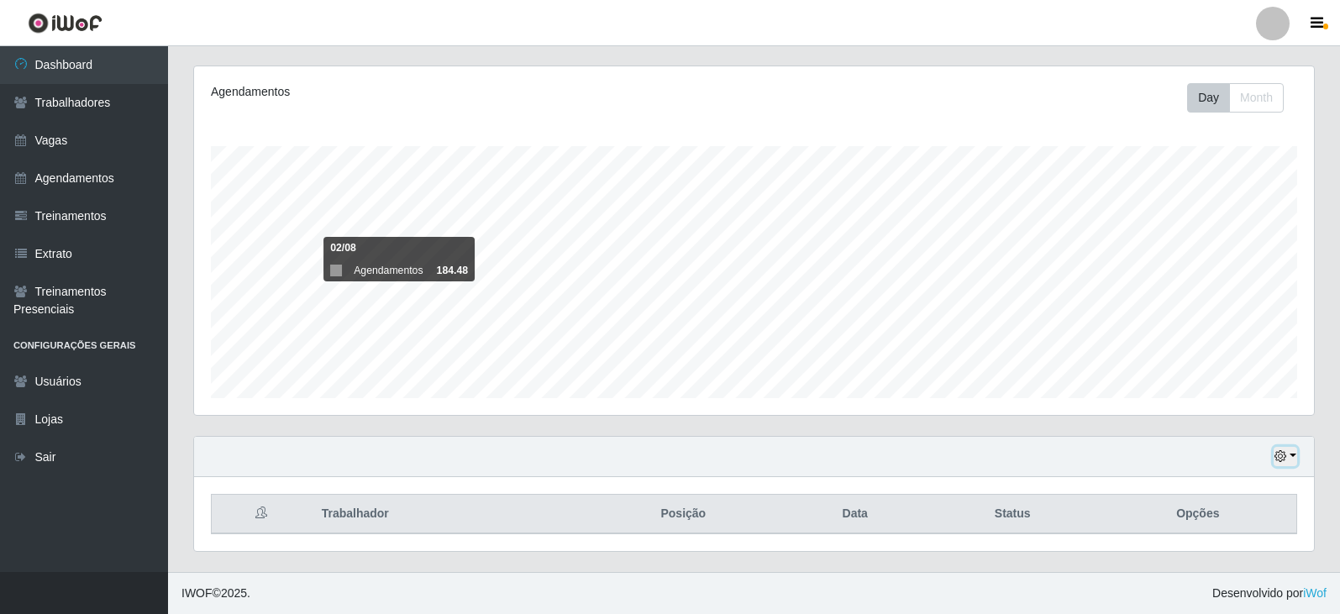
click at [1284, 461] on icon "button" at bounding box center [1281, 456] width 12 height 12
click at [1239, 329] on button "1 dia" at bounding box center [1230, 323] width 133 height 35
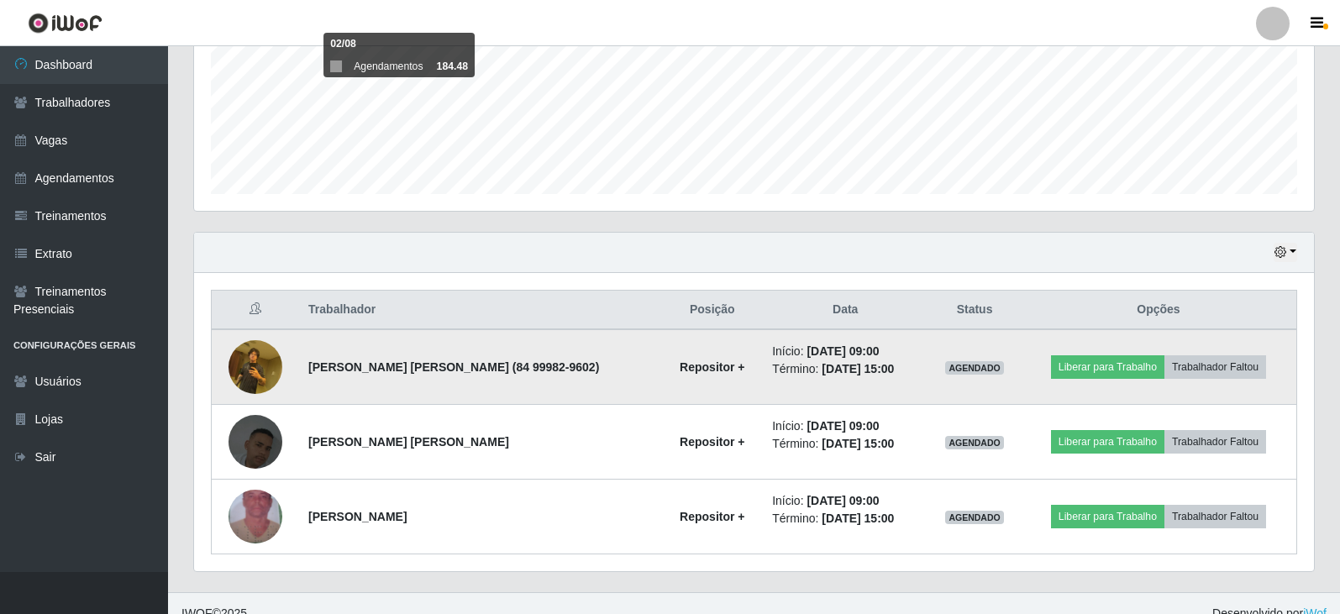
scroll to position [427, 0]
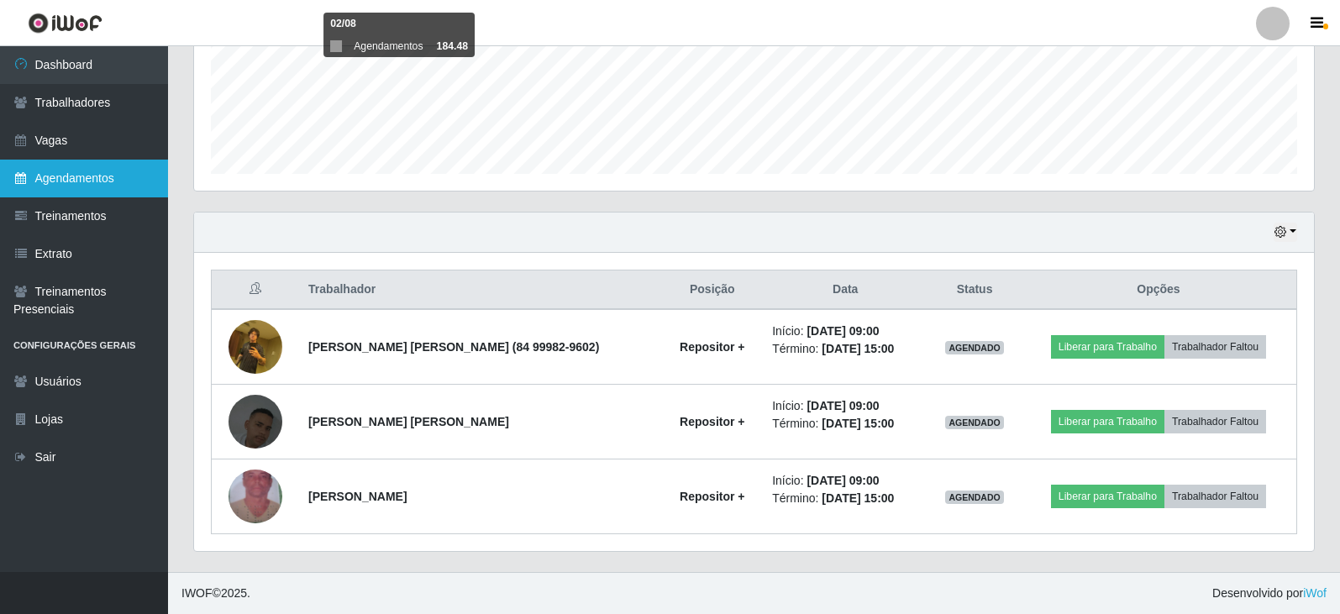
click at [135, 182] on link "Agendamentos" at bounding box center [84, 179] width 168 height 38
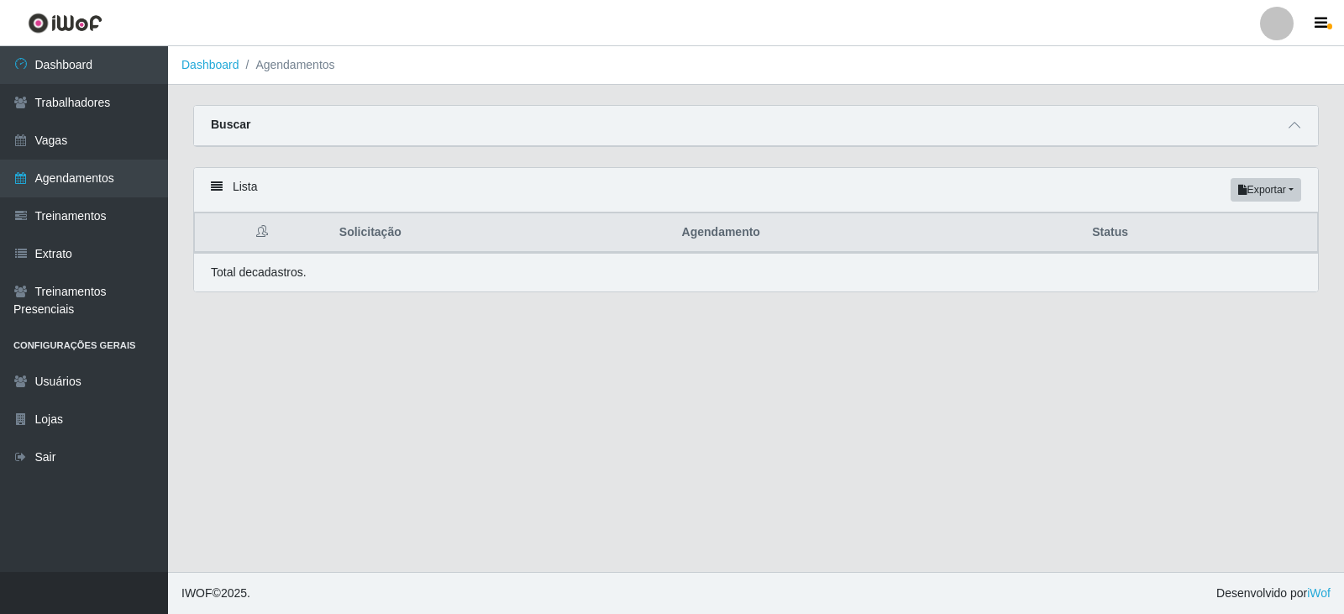
click at [382, 232] on th "Solicitação" at bounding box center [500, 232] width 343 height 39
click at [1296, 195] on button "Exportar" at bounding box center [1266, 190] width 71 height 24
click at [1291, 130] on icon at bounding box center [1295, 125] width 12 height 12
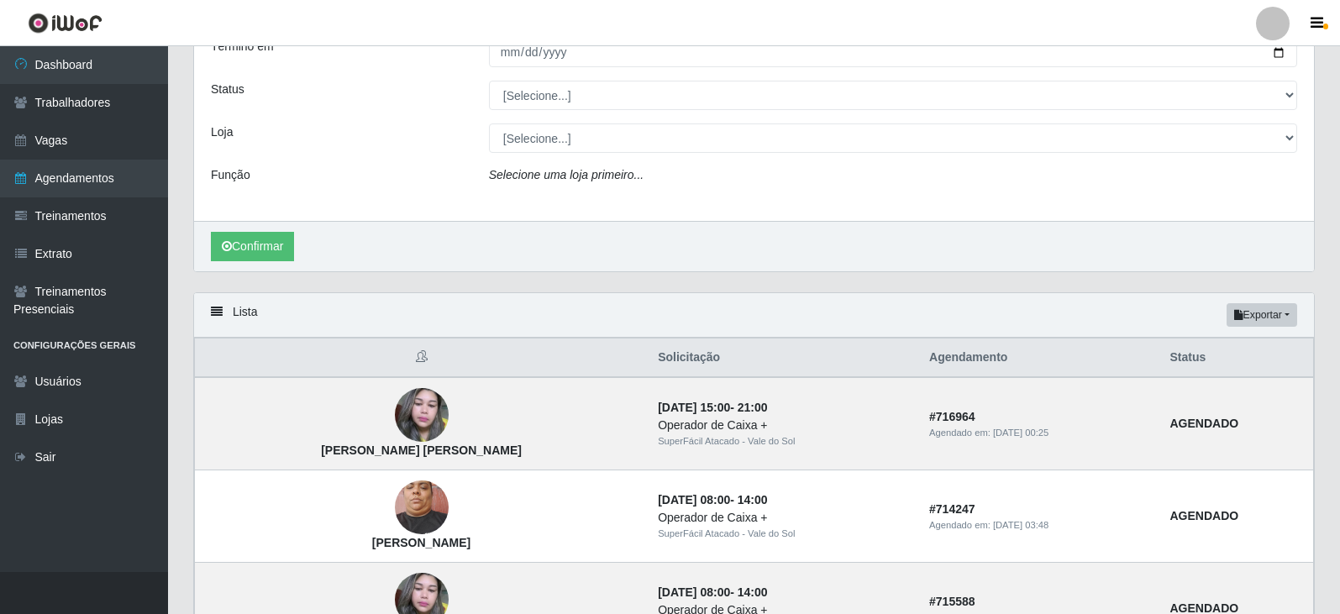
scroll to position [84, 0]
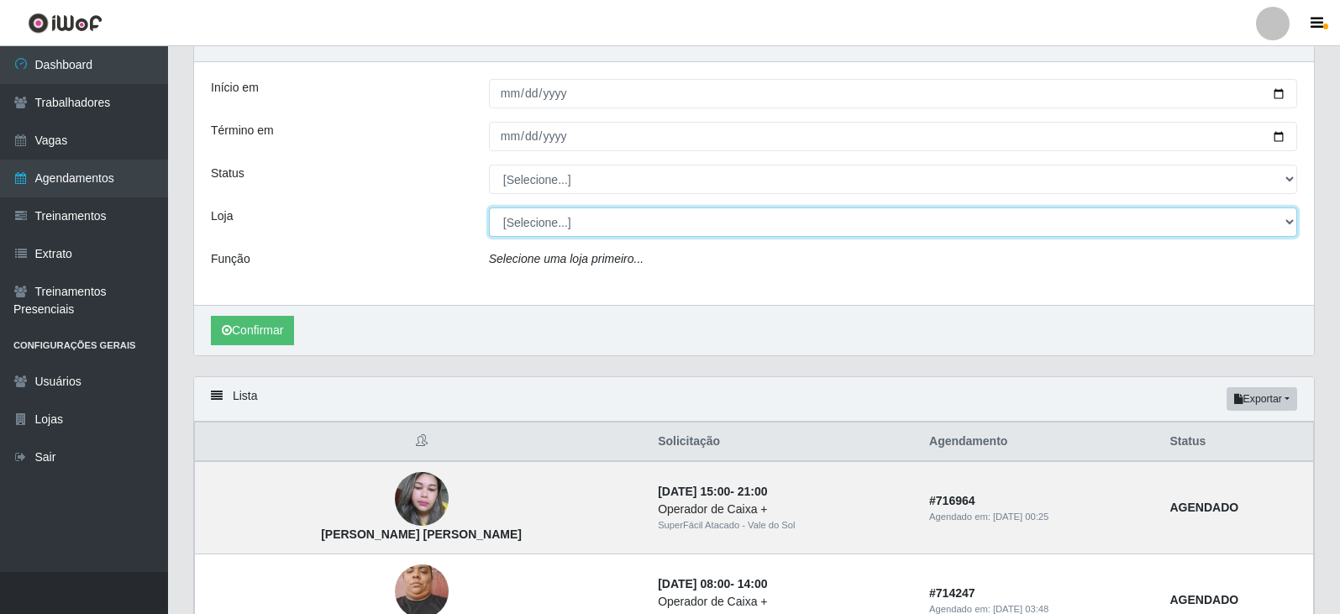
click at [592, 218] on select "[Selecione...] SuperFácil Atacado - Vale do Sol" at bounding box center [893, 222] width 808 height 29
select select "502"
click at [489, 208] on select "[Selecione...] SuperFácil Atacado - Vale do Sol" at bounding box center [893, 222] width 808 height 29
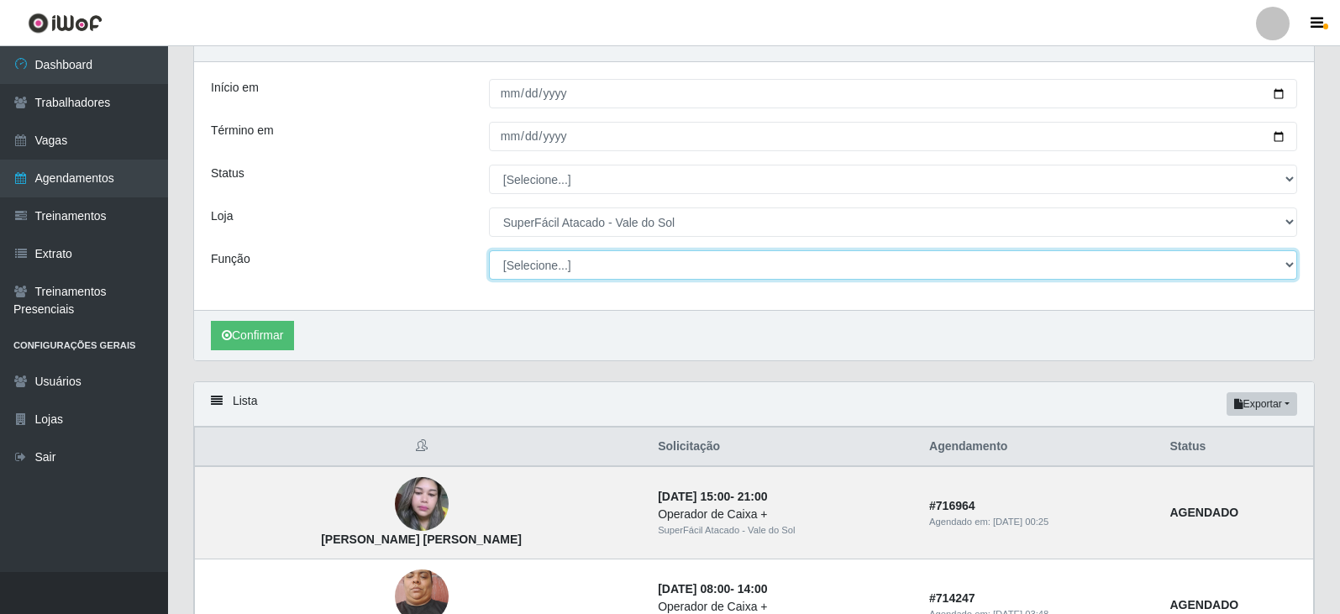
click at [585, 274] on select "[Selecione...] Embalador Embalador + Embalador ++ Operador de Caixa Operador de…" at bounding box center [893, 264] width 808 height 29
select select "70"
click at [489, 251] on select "[Selecione...] Embalador Embalador + Embalador ++ Operador de Caixa Operador de…" at bounding box center [893, 264] width 808 height 29
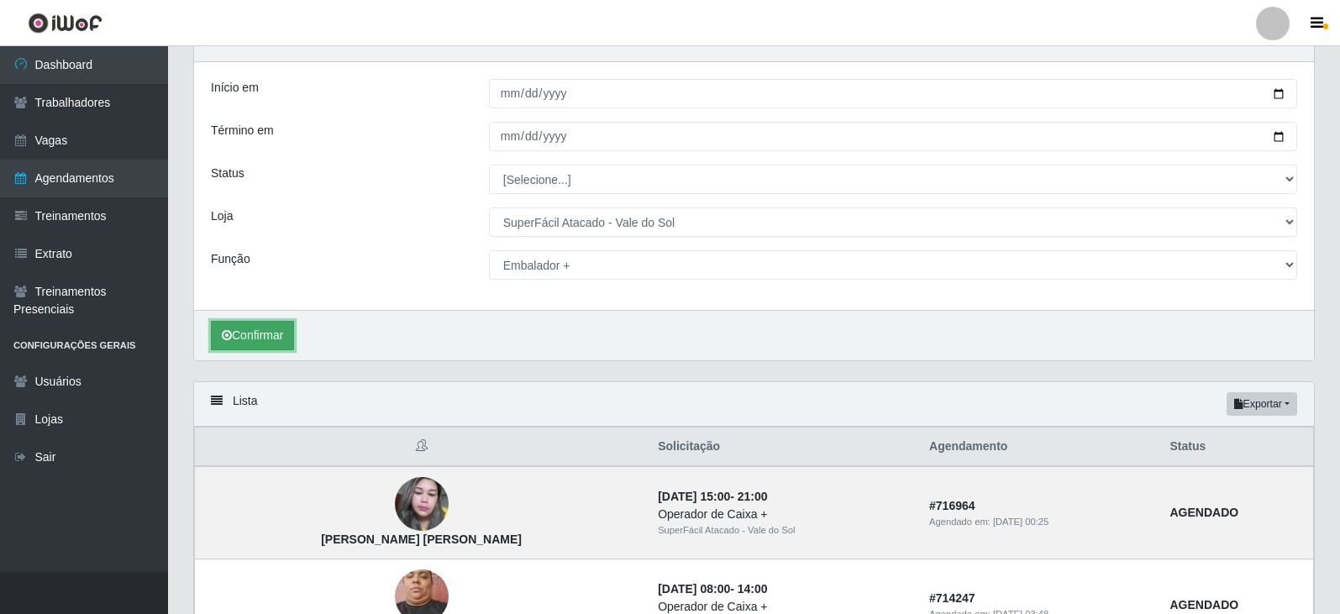
click at [268, 325] on button "Confirmar" at bounding box center [252, 335] width 83 height 29
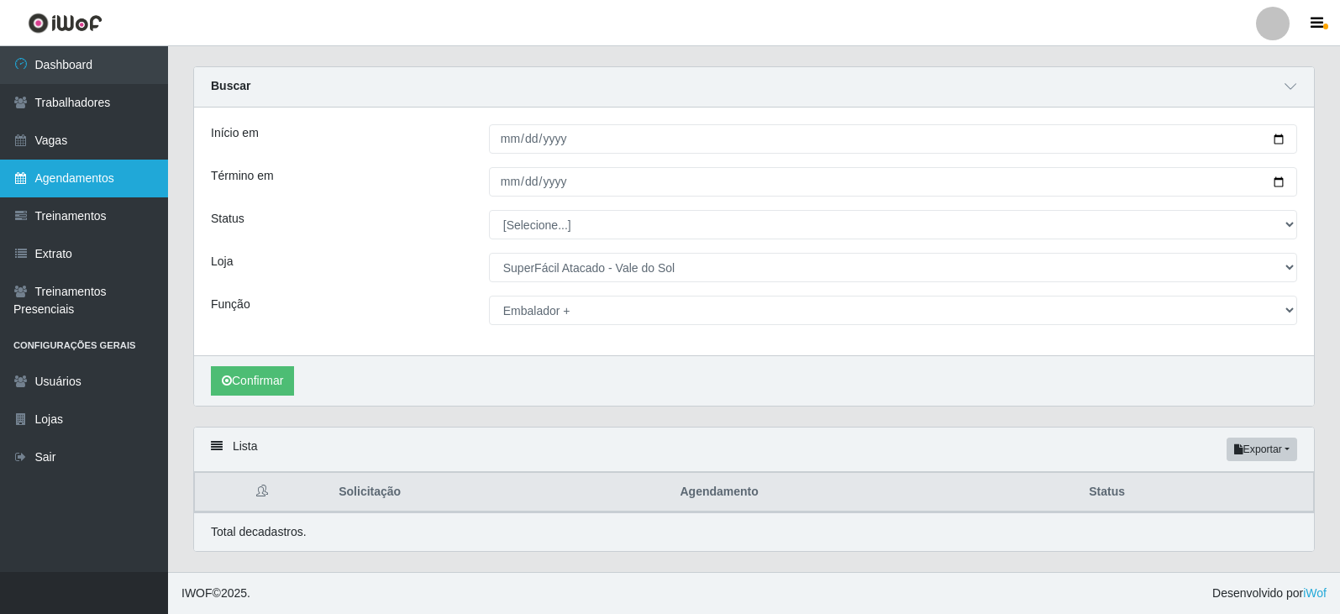
click at [77, 182] on link "Agendamentos" at bounding box center [84, 179] width 168 height 38
select select "[Selecione...]"
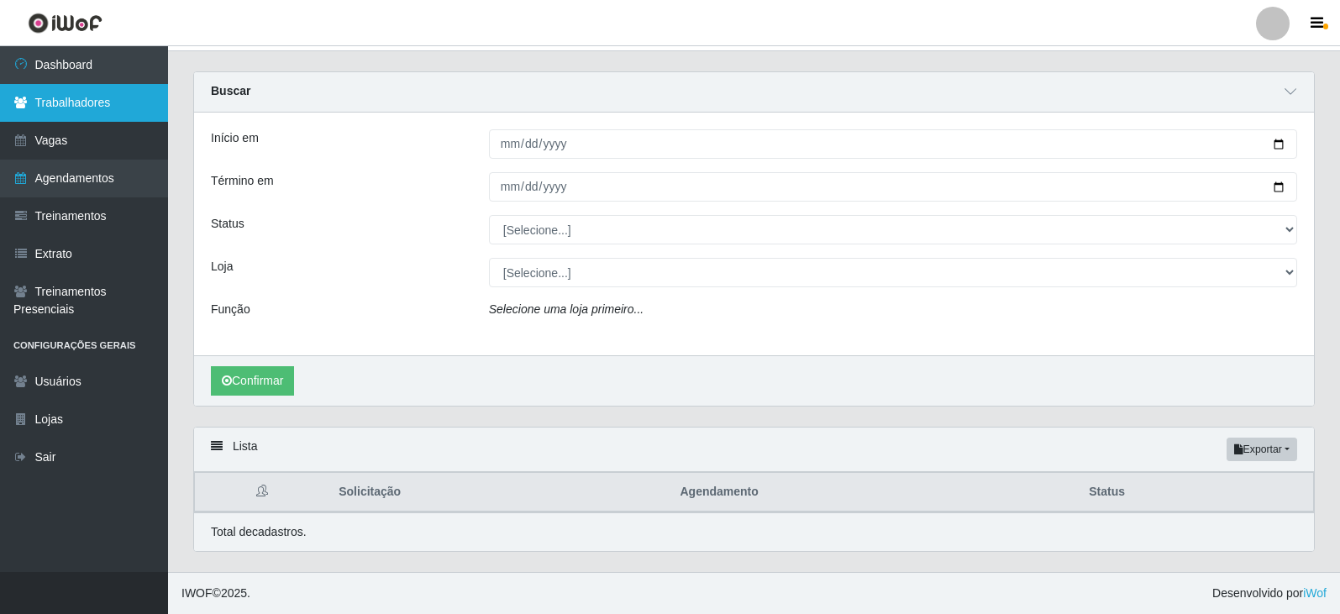
click at [97, 97] on link "Trabalhadores" at bounding box center [84, 103] width 168 height 38
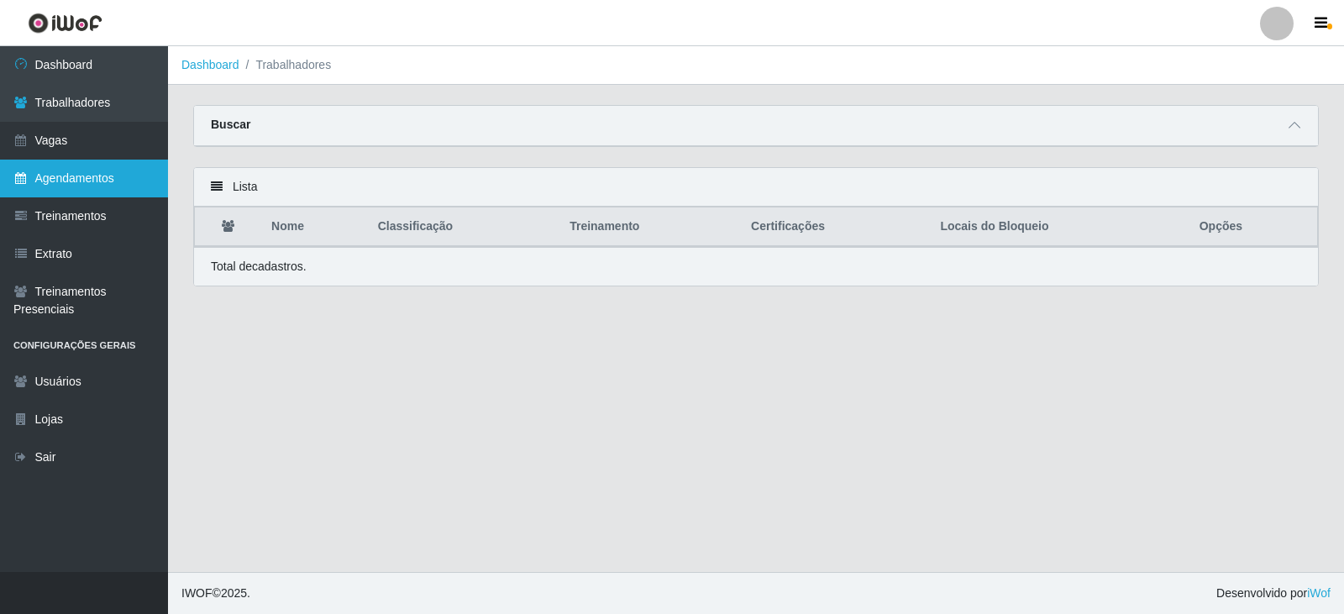
click at [76, 186] on link "Agendamentos" at bounding box center [84, 179] width 168 height 38
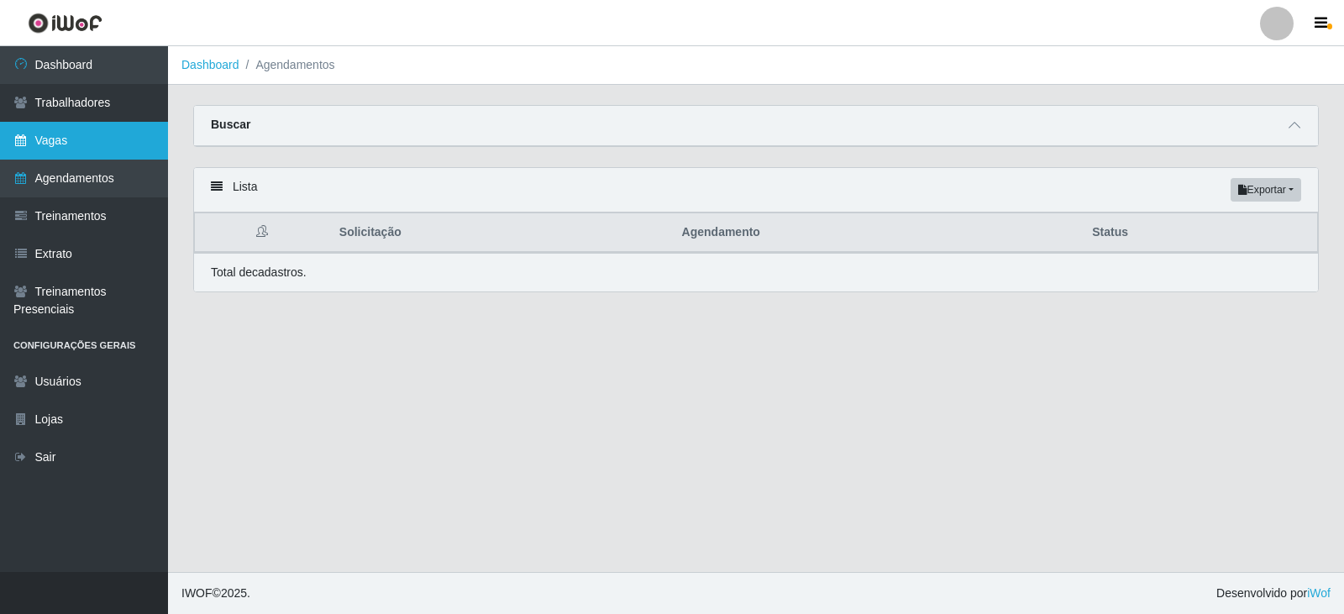
click at [71, 145] on link "Vagas" at bounding box center [84, 141] width 168 height 38
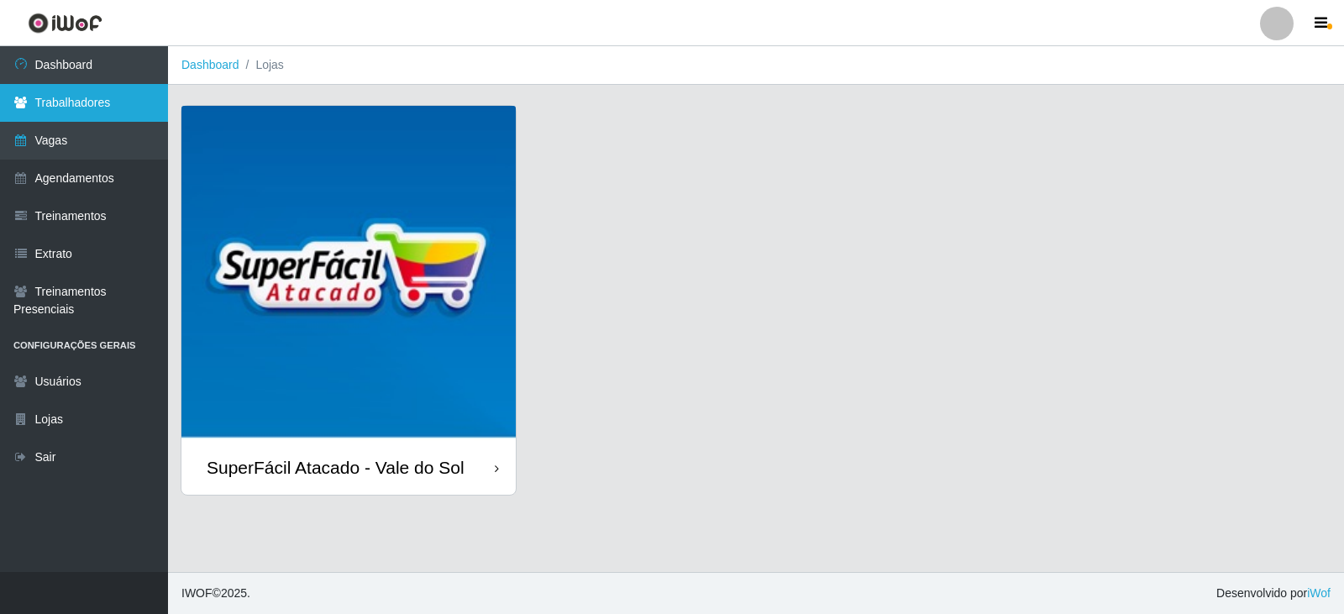
click at [91, 108] on link "Trabalhadores" at bounding box center [84, 103] width 168 height 38
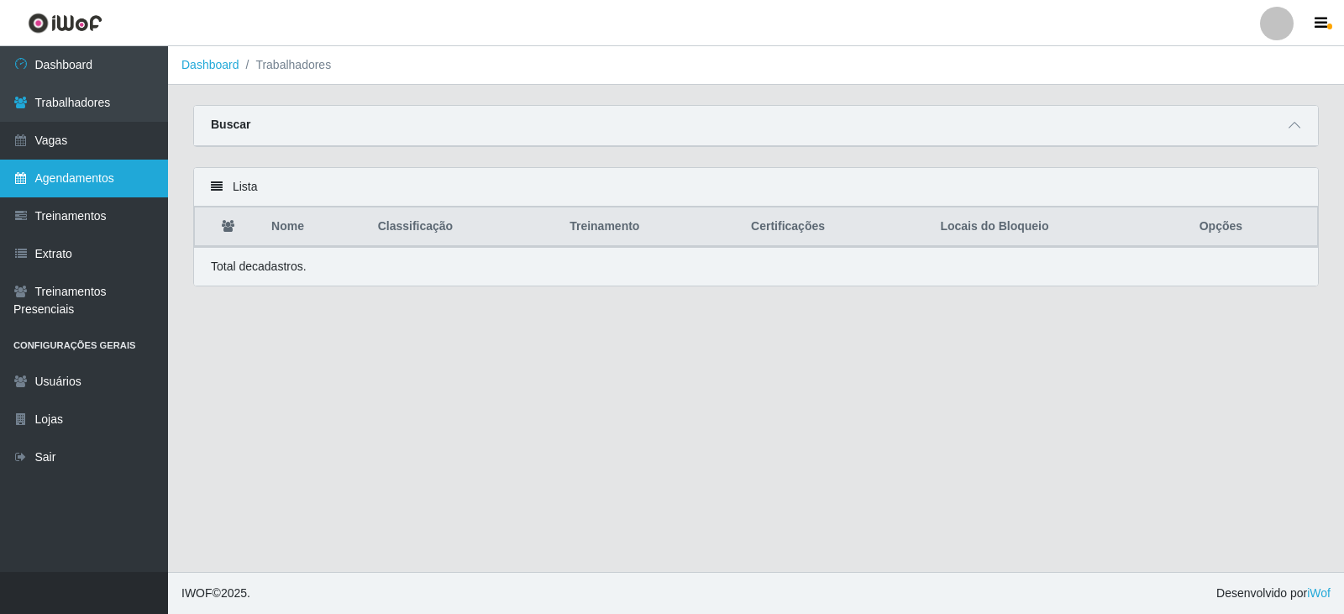
click at [92, 175] on link "Agendamentos" at bounding box center [84, 179] width 168 height 38
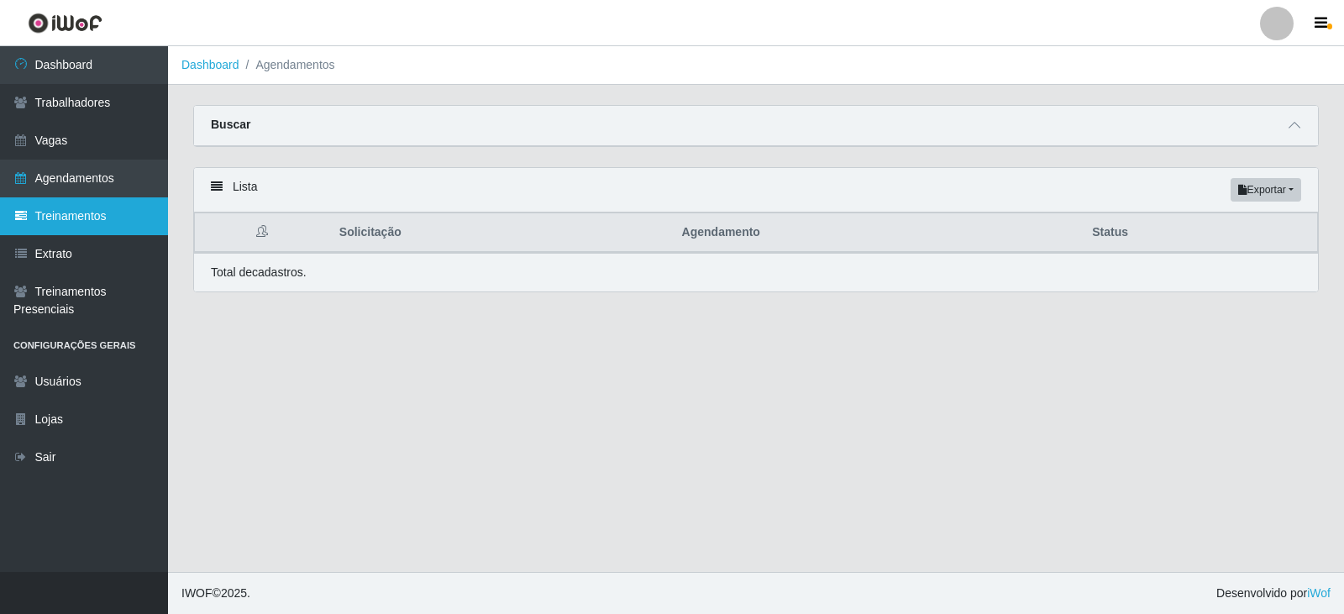
click at [99, 218] on link "Treinamentos" at bounding box center [84, 216] width 168 height 38
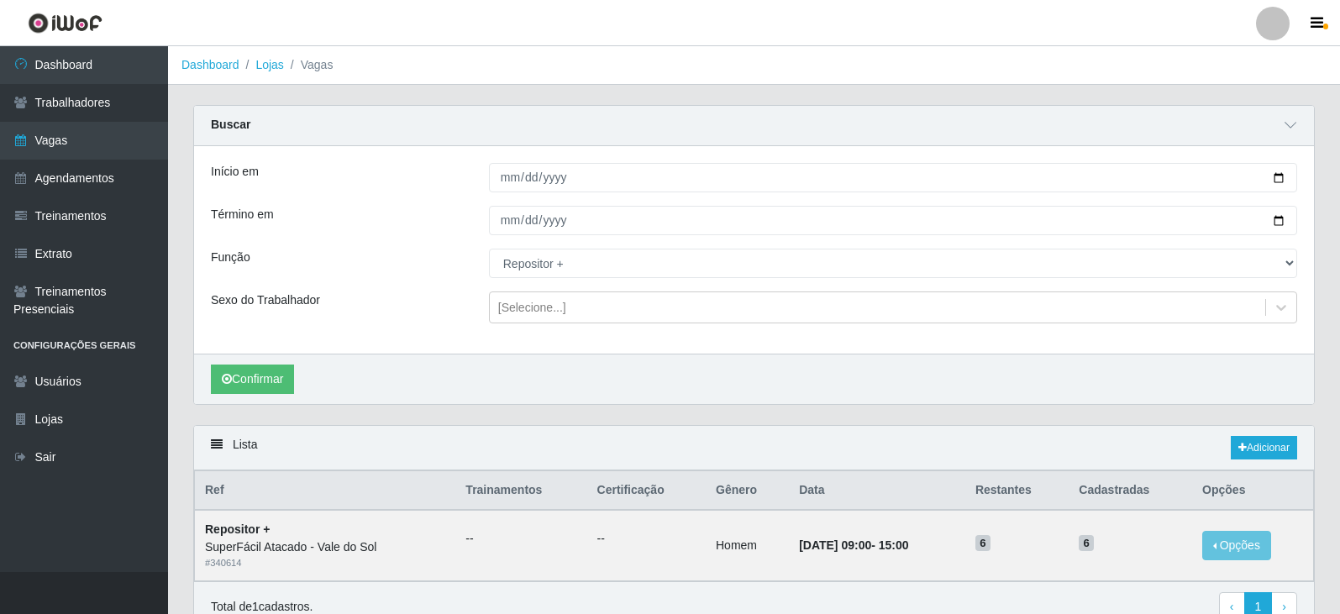
select select "82"
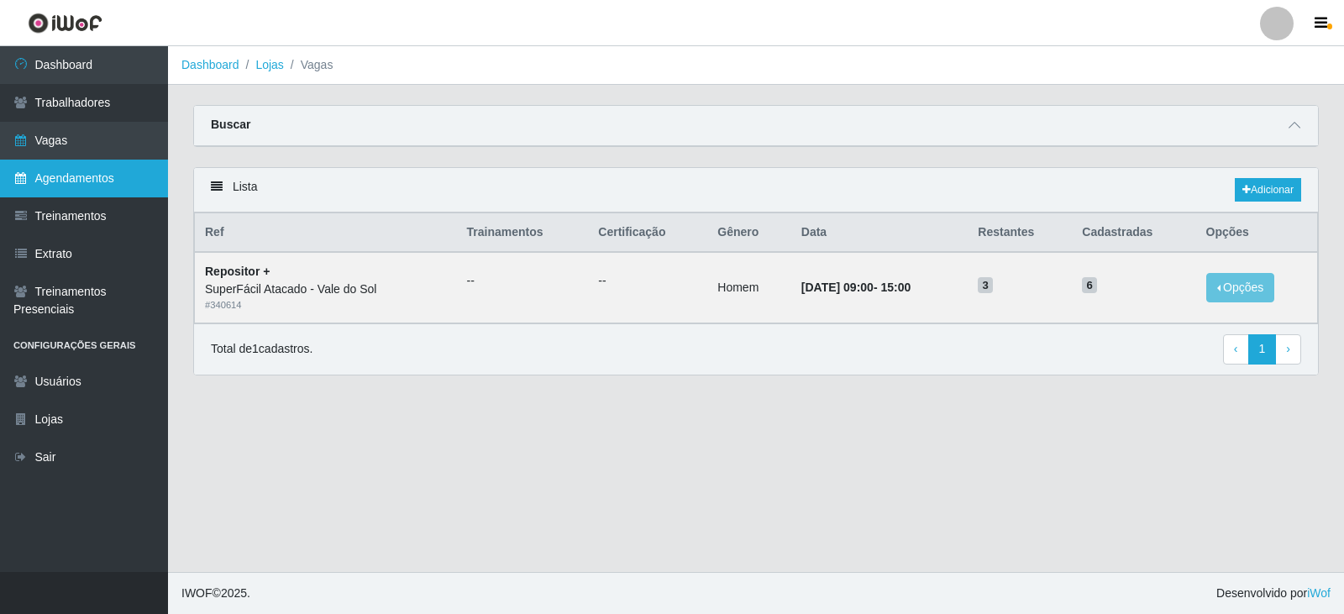
click at [71, 189] on link "Agendamentos" at bounding box center [84, 179] width 168 height 38
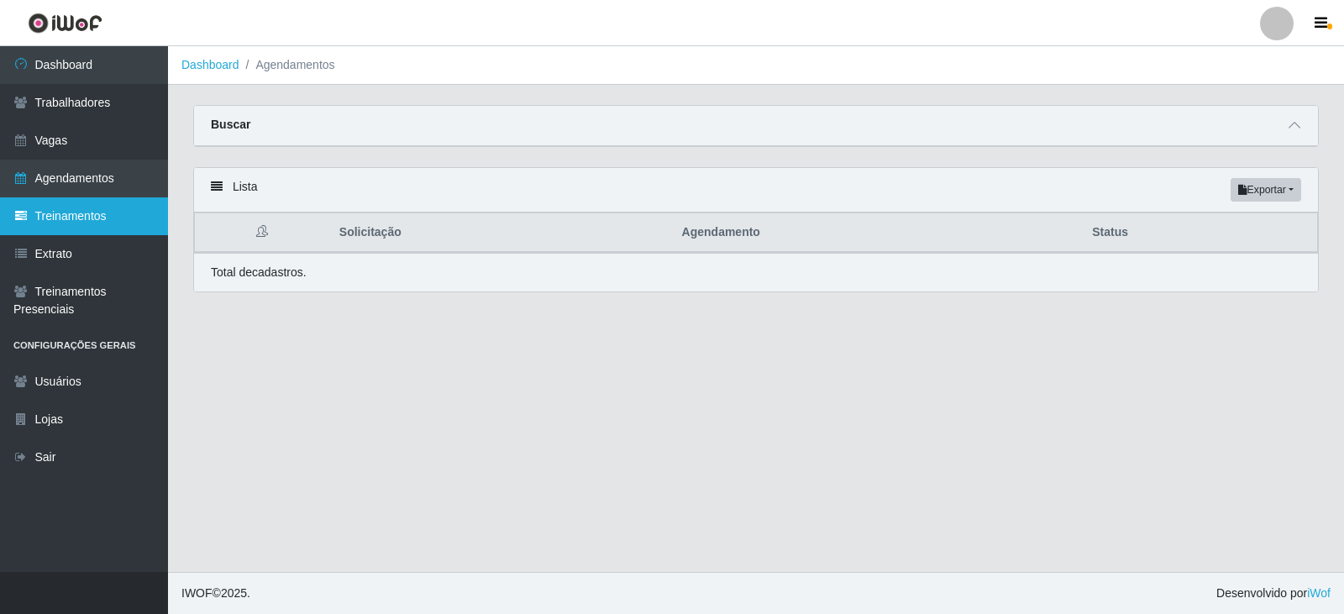
click at [114, 208] on link "Treinamentos" at bounding box center [84, 216] width 168 height 38
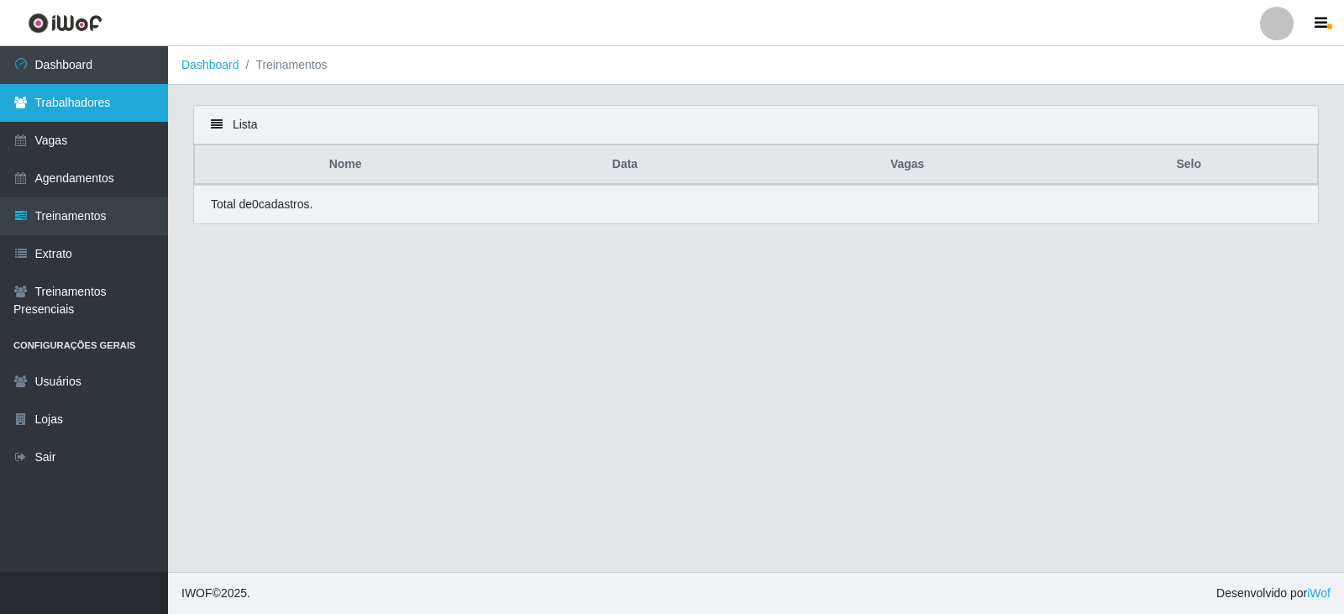
click at [125, 91] on link "Trabalhadores" at bounding box center [84, 103] width 168 height 38
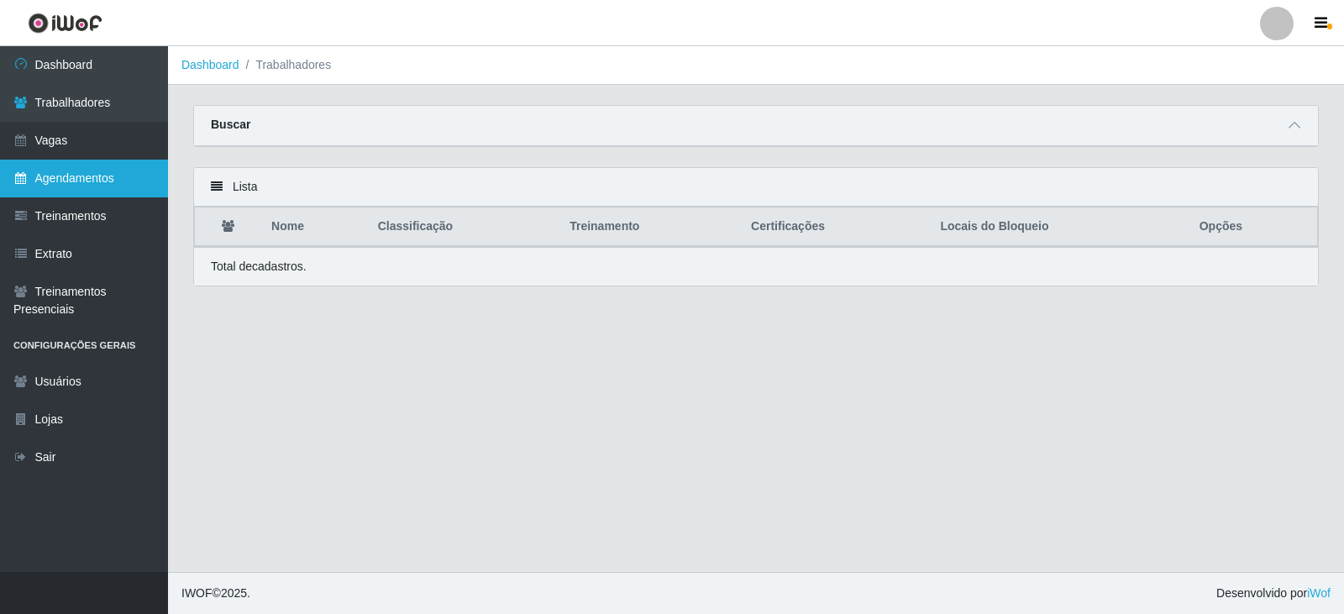
click at [85, 177] on link "Agendamentos" at bounding box center [84, 179] width 168 height 38
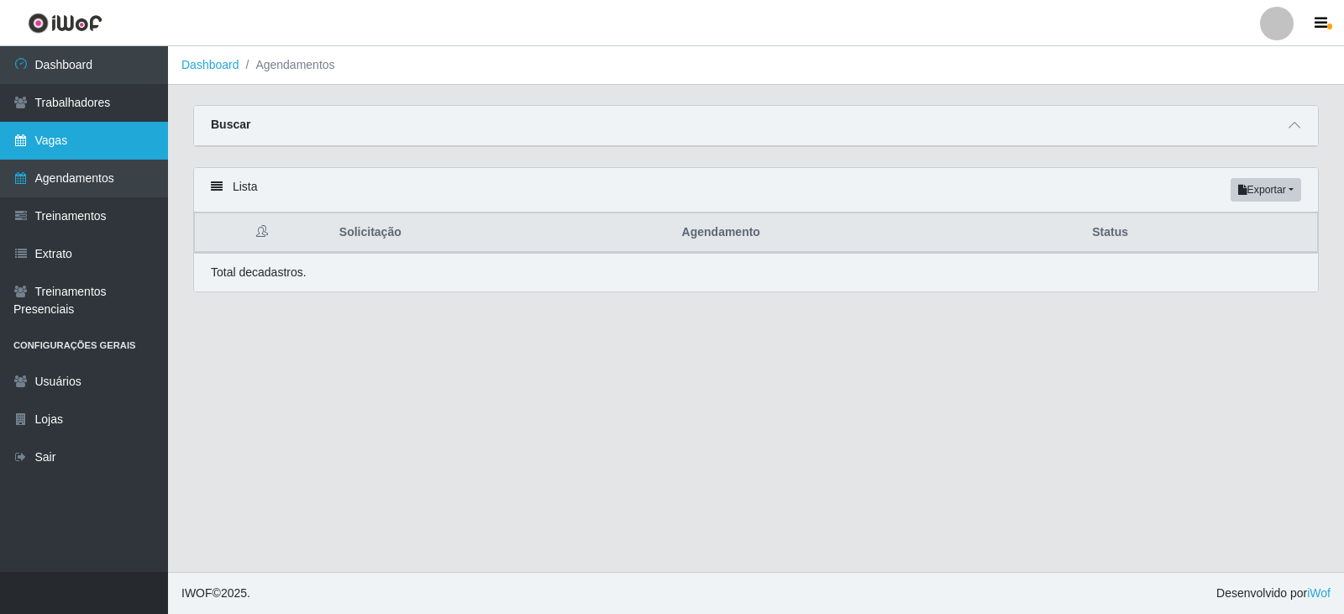
click at [45, 124] on link "Vagas" at bounding box center [84, 141] width 168 height 38
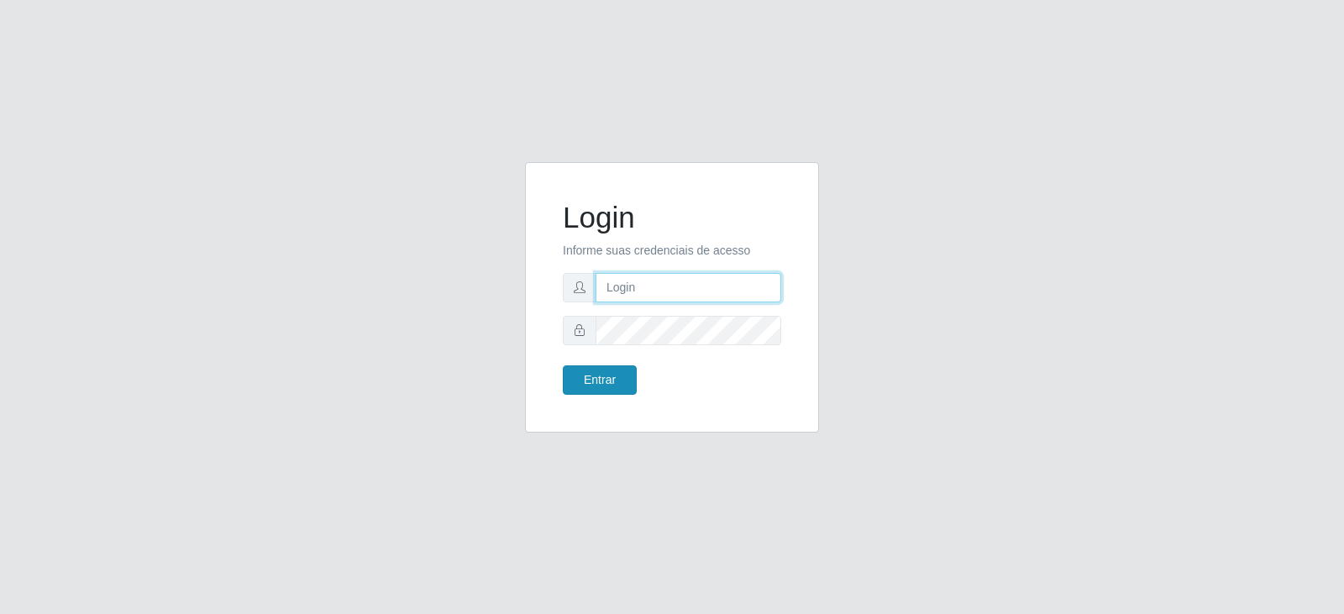
type input "Juvencio.chacon@superfacil.com.br"
click at [588, 376] on button "Entrar" at bounding box center [600, 380] width 74 height 29
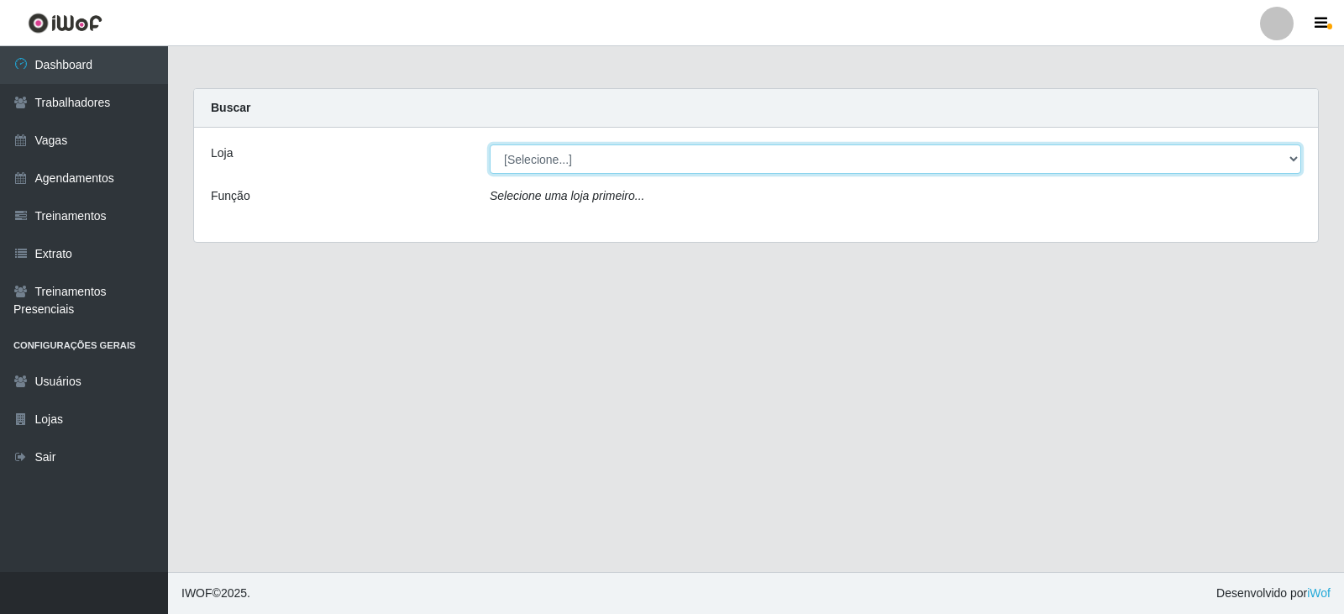
click at [532, 171] on select "[Selecione...] SuperFácil Atacado - Vale do Sol" at bounding box center [896, 159] width 812 height 29
select select "502"
click at [490, 145] on select "[Selecione...] SuperFácil Atacado - Vale do Sol" at bounding box center [896, 159] width 812 height 29
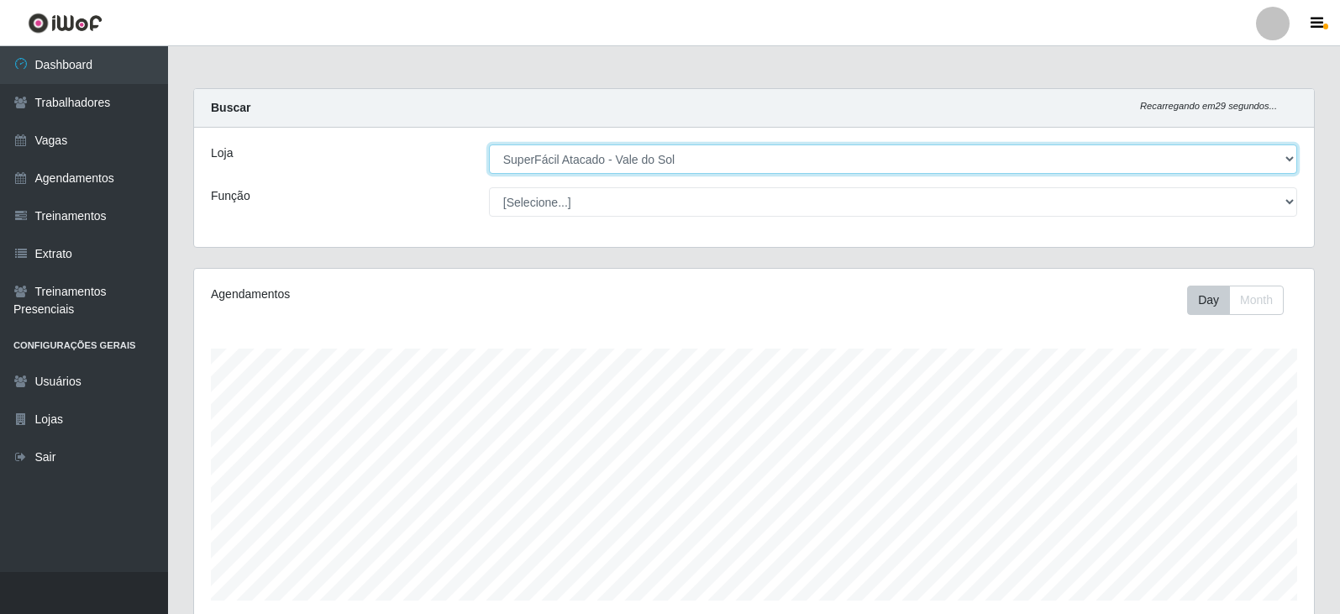
scroll to position [349, 1120]
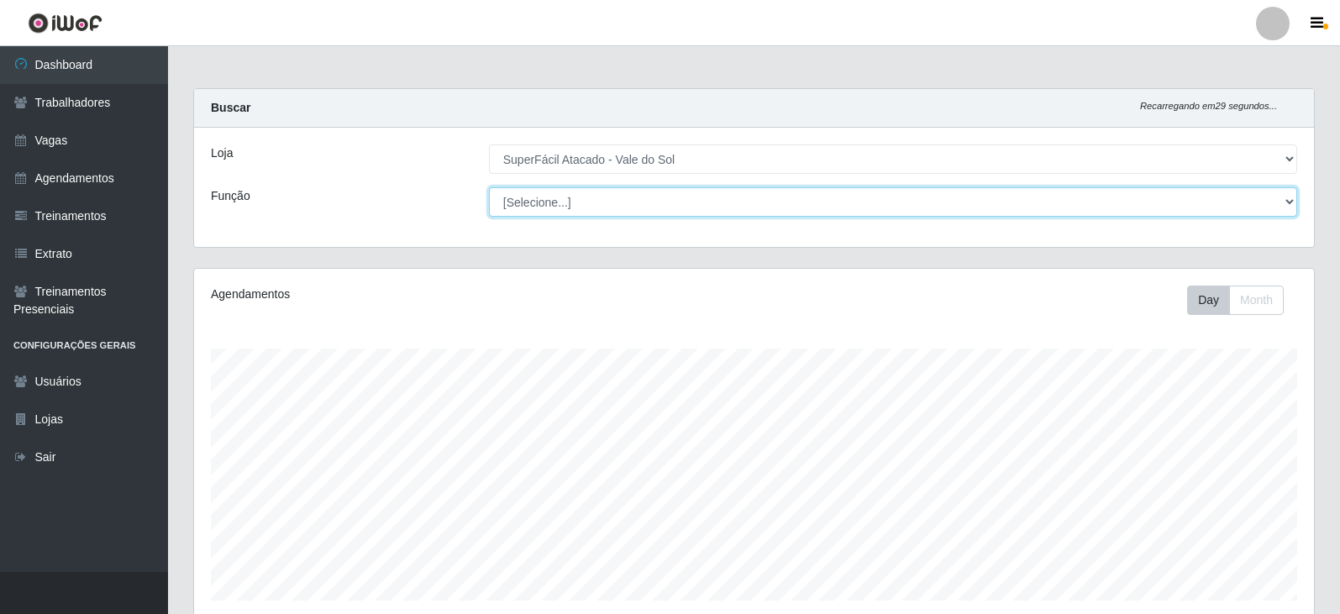
click at [586, 208] on select "[Selecione...] Embalador Embalador + Embalador ++ Operador de Caixa Operador de…" at bounding box center [893, 201] width 808 height 29
select select "72"
click at [489, 187] on select "[Selecione...] Embalador Embalador + Embalador ++ Operador de Caixa Operador de…" at bounding box center [893, 201] width 808 height 29
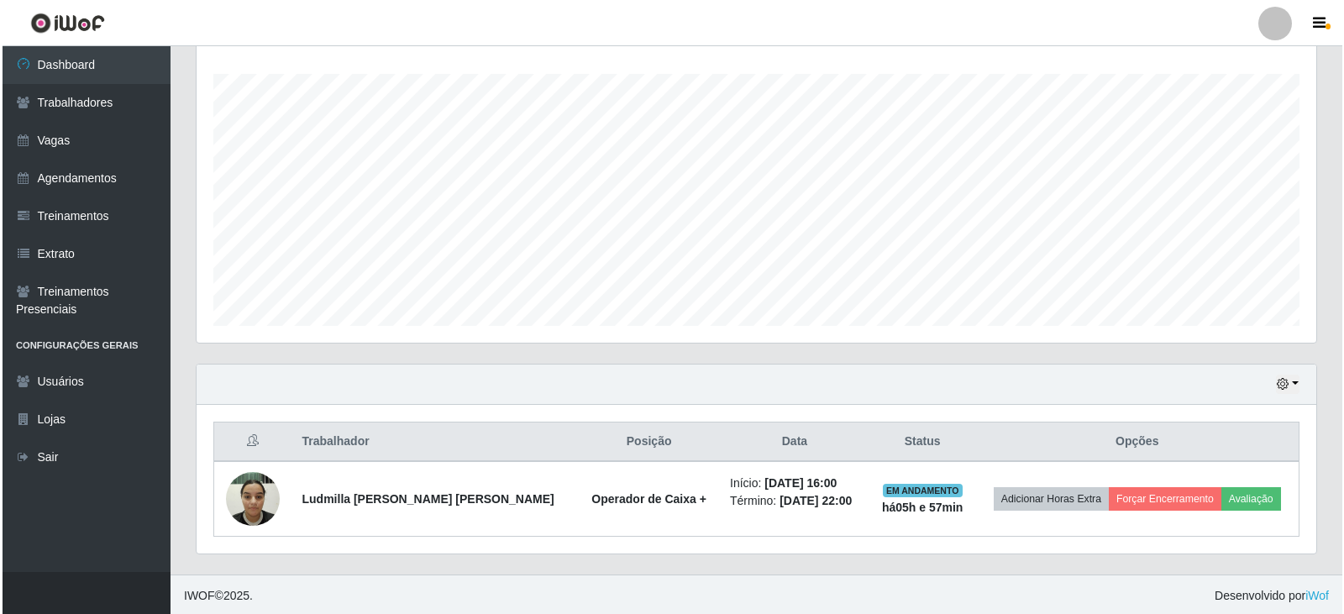
scroll to position [277, 0]
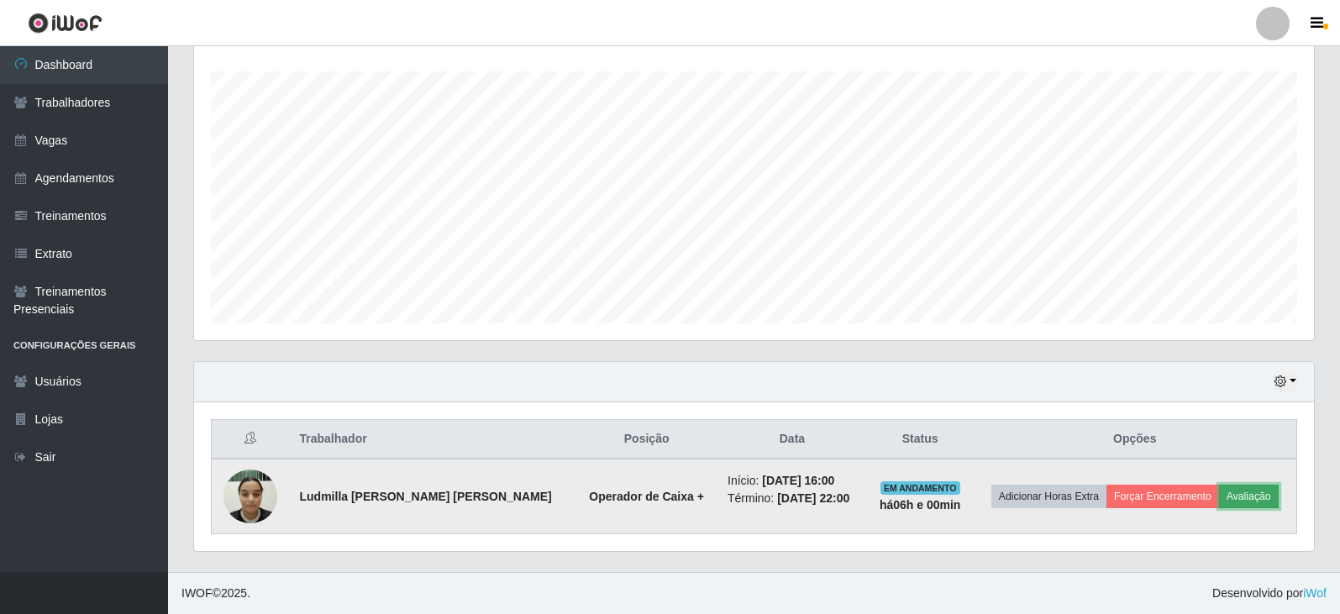
click at [1255, 498] on button "Avaliação" at bounding box center [1249, 497] width 60 height 24
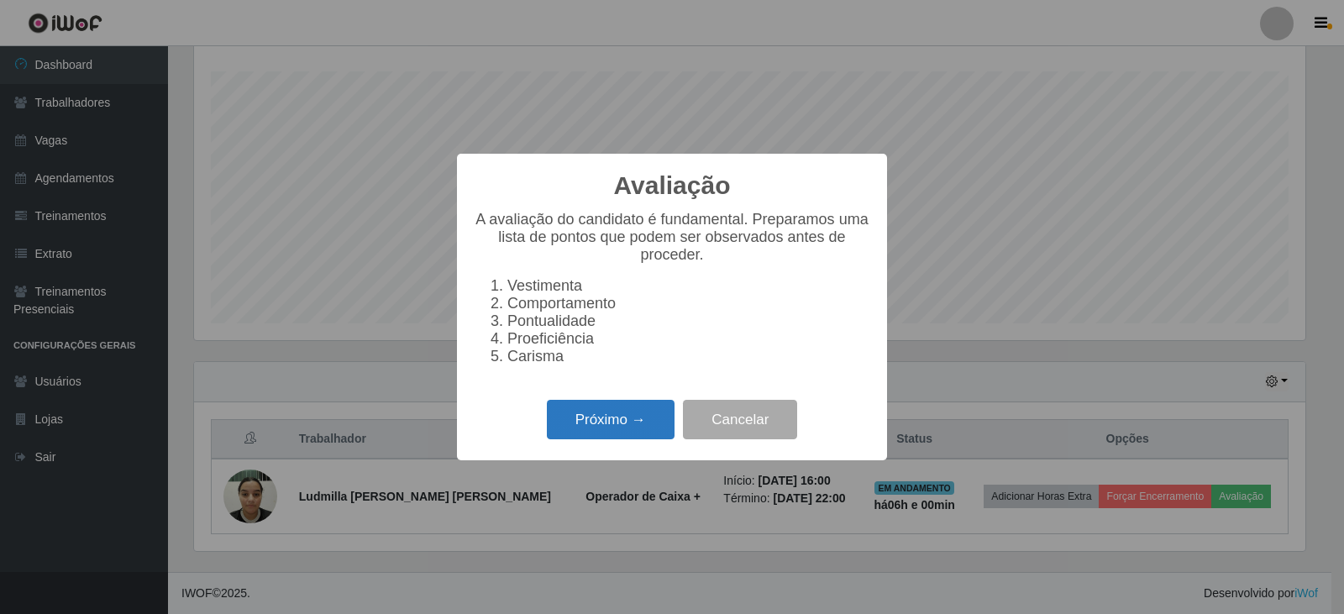
click at [620, 428] on button "Próximo →" at bounding box center [611, 419] width 128 height 39
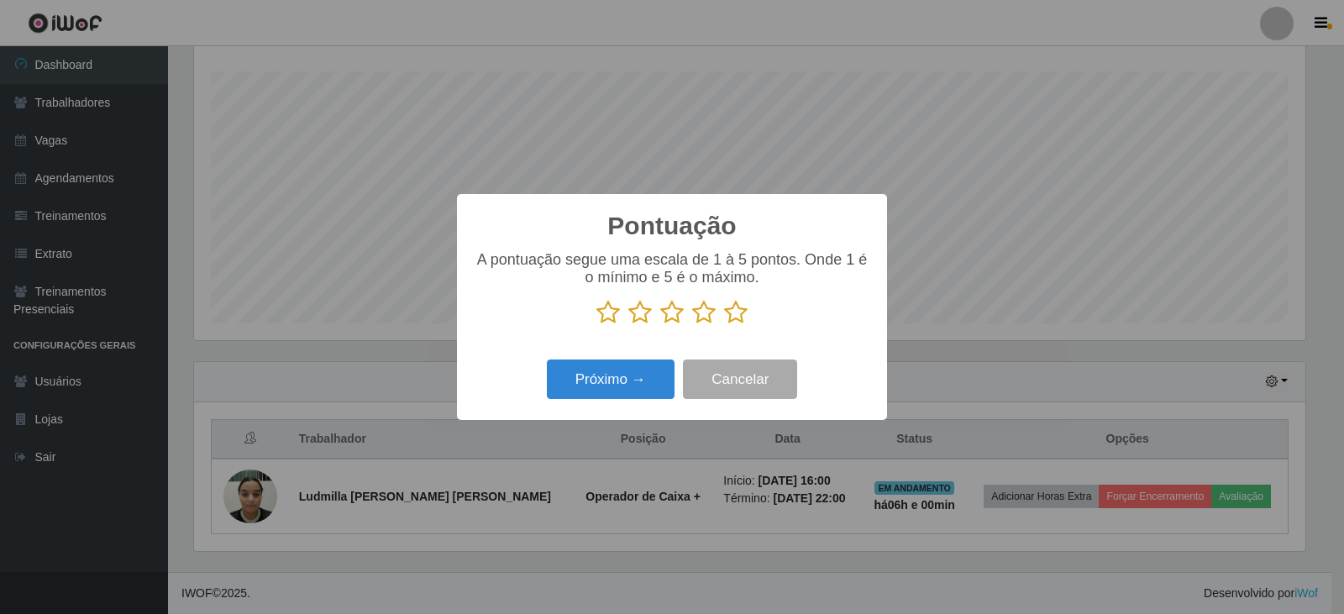
click at [735, 311] on icon at bounding box center [736, 312] width 24 height 25
click at [724, 325] on input "radio" at bounding box center [724, 325] width 0 height 0
click at [609, 390] on button "Próximo →" at bounding box center [611, 379] width 128 height 39
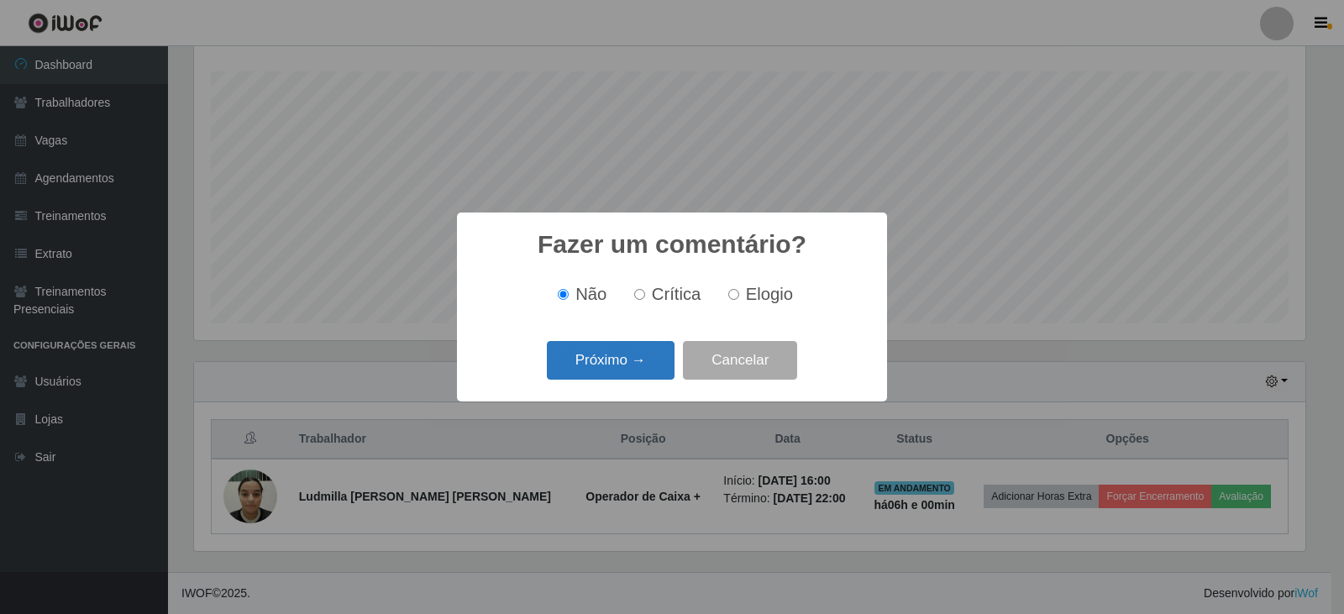
click at [596, 358] on button "Próximo →" at bounding box center [611, 360] width 128 height 39
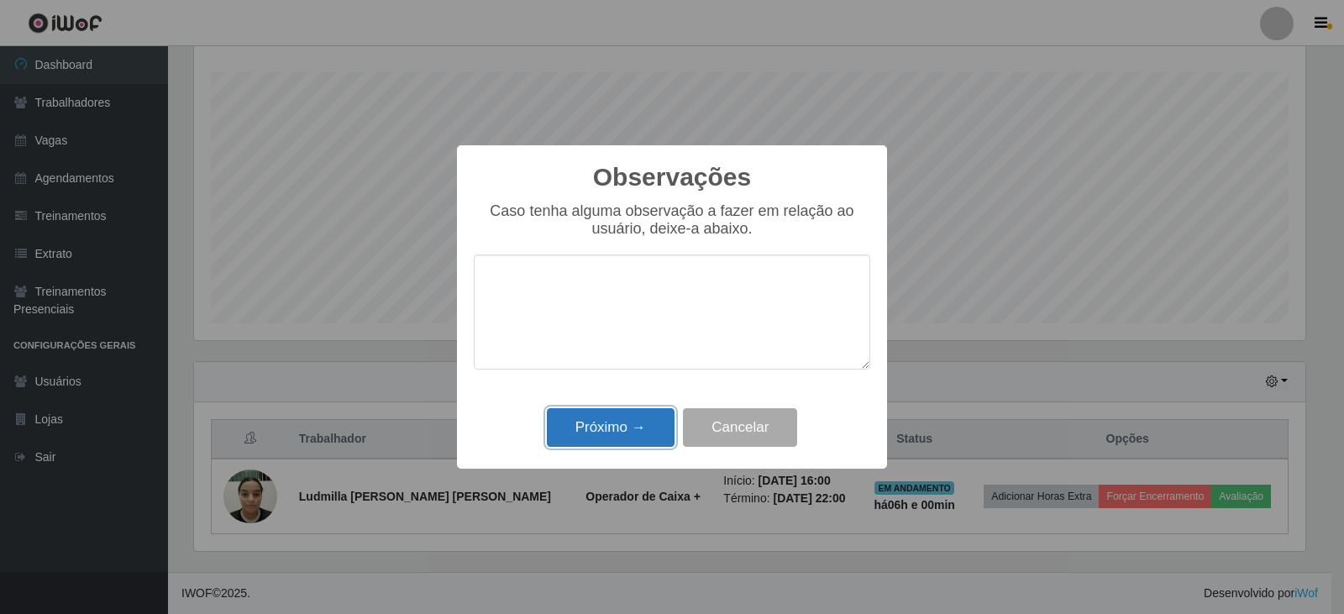
click at [640, 421] on button "Próximo →" at bounding box center [611, 427] width 128 height 39
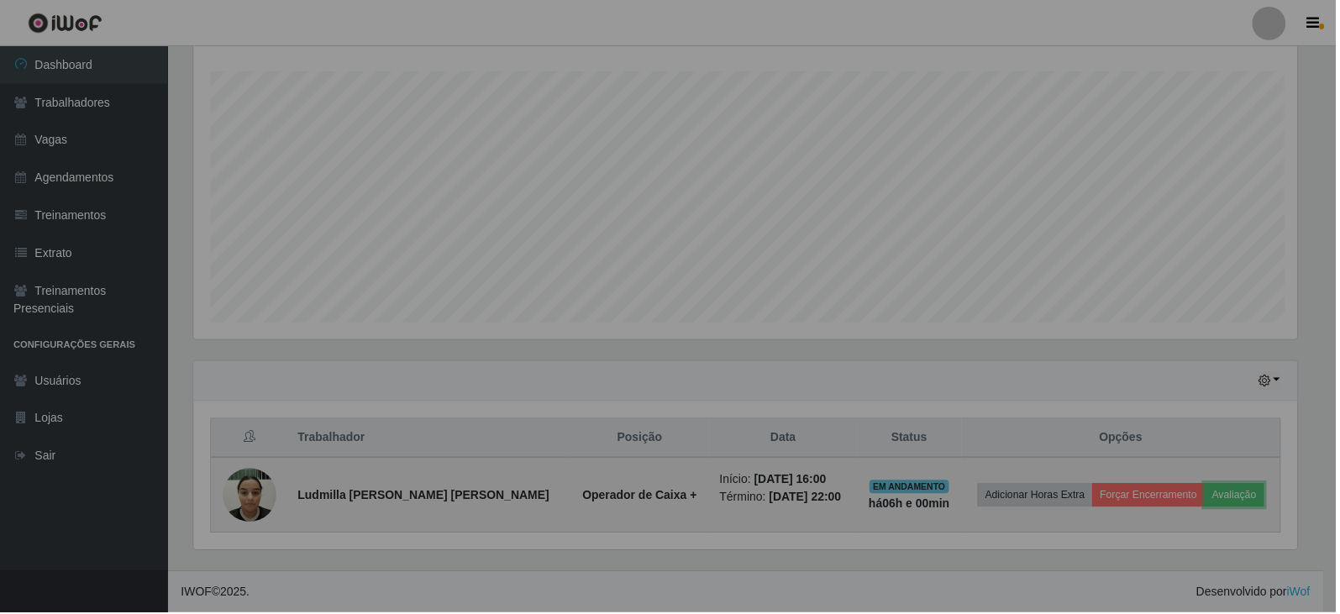
scroll to position [349, 1120]
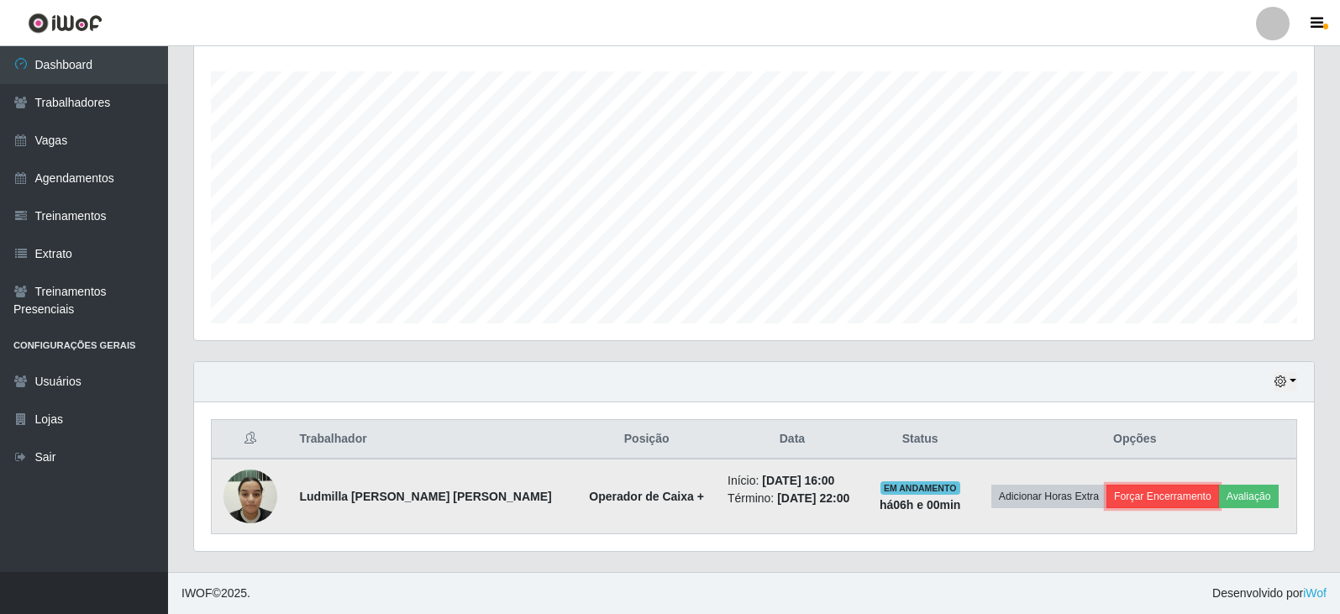
click at [1140, 497] on button "Forçar Encerramento" at bounding box center [1163, 497] width 113 height 24
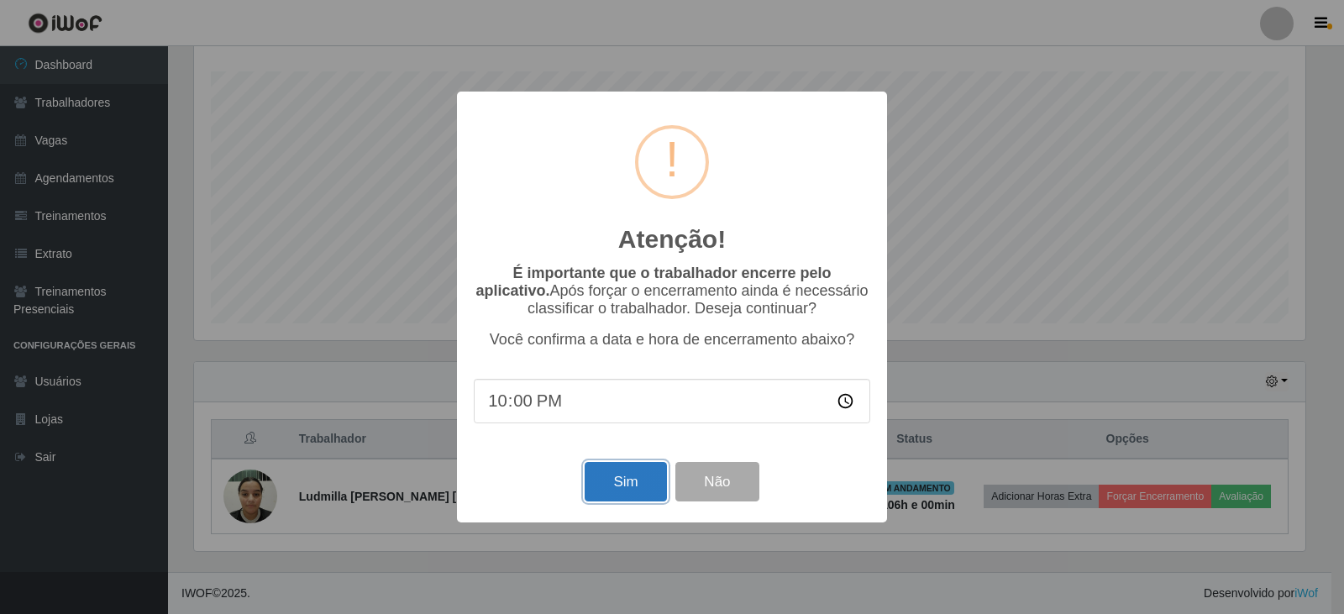
click at [630, 475] on button "Sim" at bounding box center [626, 481] width 82 height 39
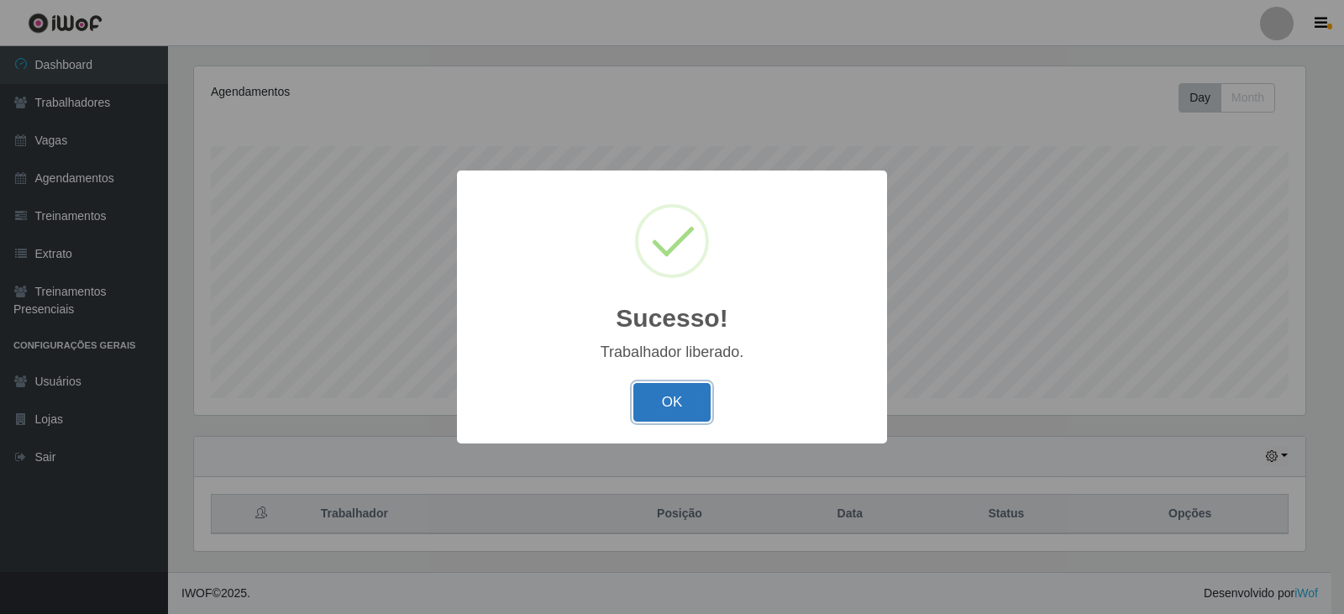
click at [658, 406] on button "OK" at bounding box center [673, 402] width 78 height 39
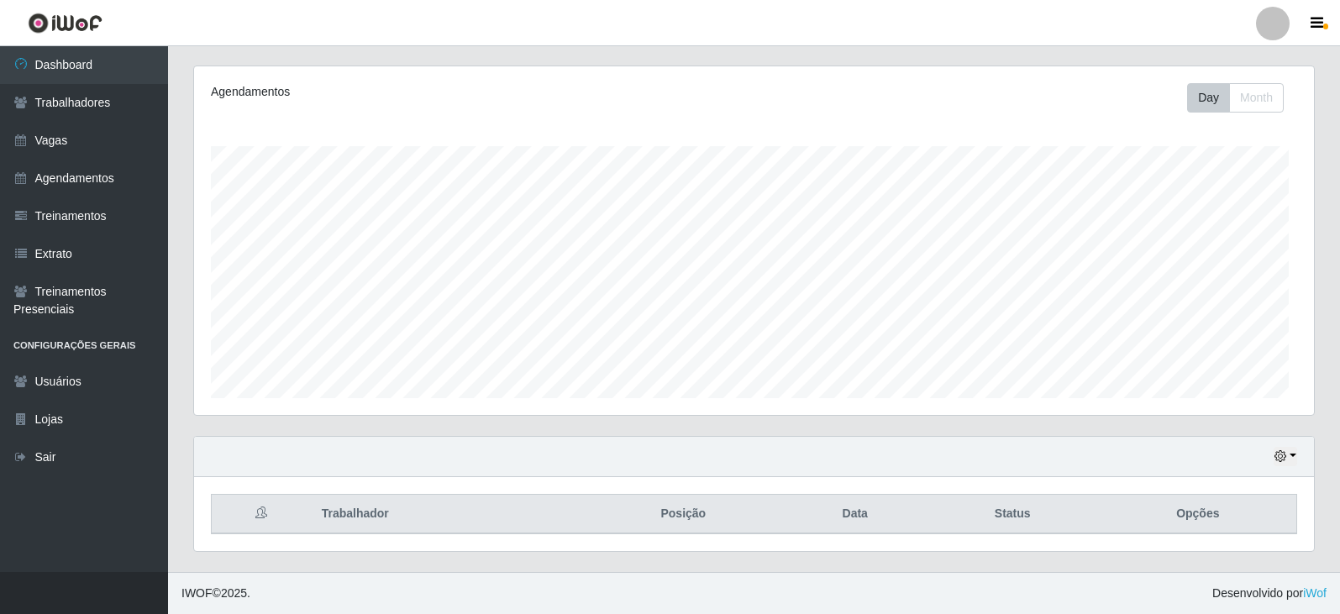
scroll to position [349, 1120]
